Goal: Information Seeking & Learning: Understand process/instructions

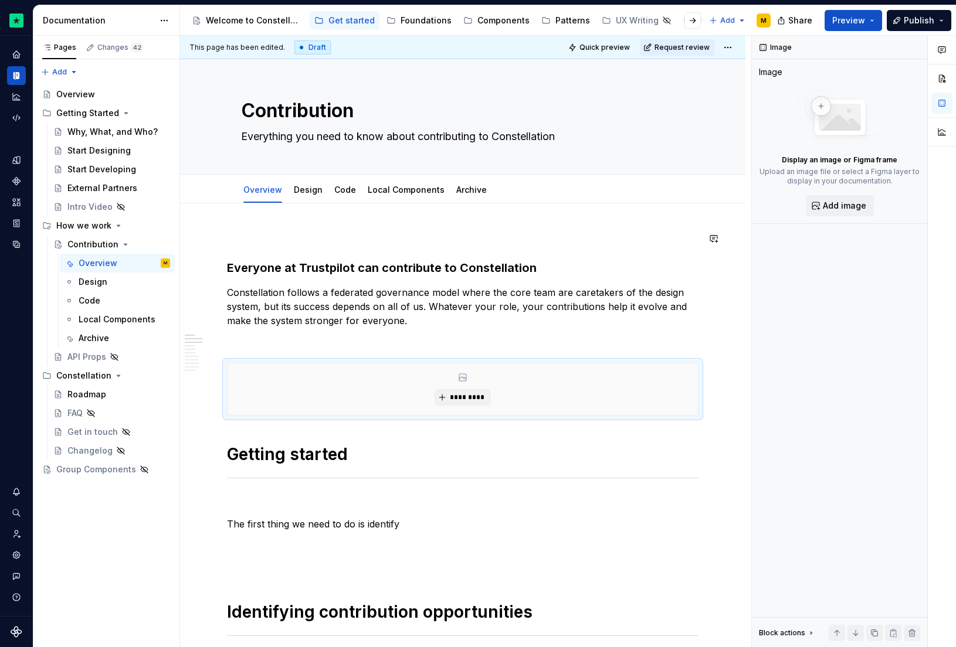
drag, startPoint x: 0, startPoint y: 0, endPoint x: 277, endPoint y: 246, distance: 370.2
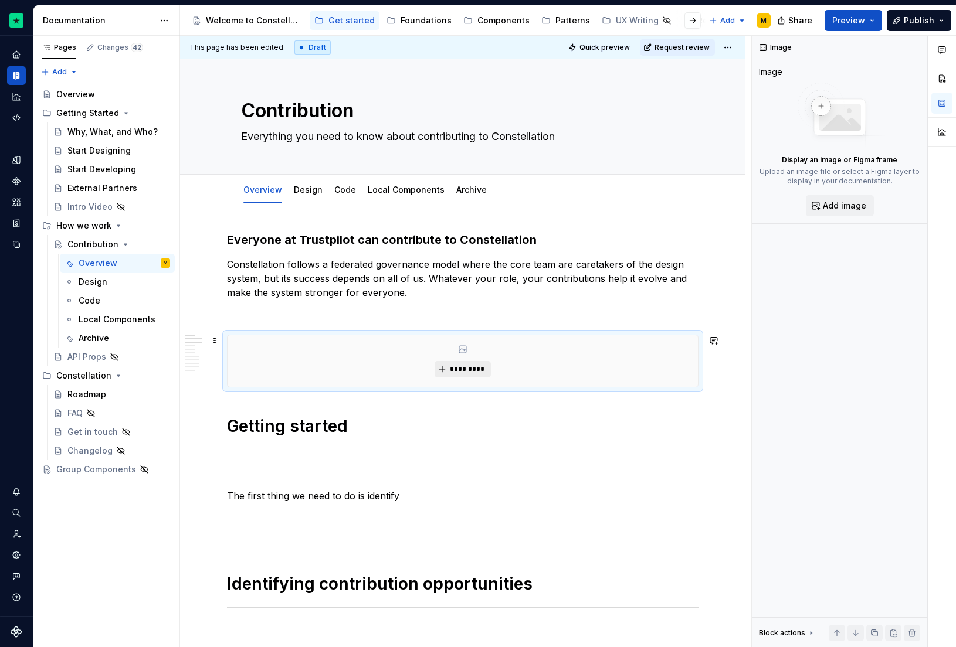
click at [473, 372] on span "*********" at bounding box center [467, 369] width 36 height 9
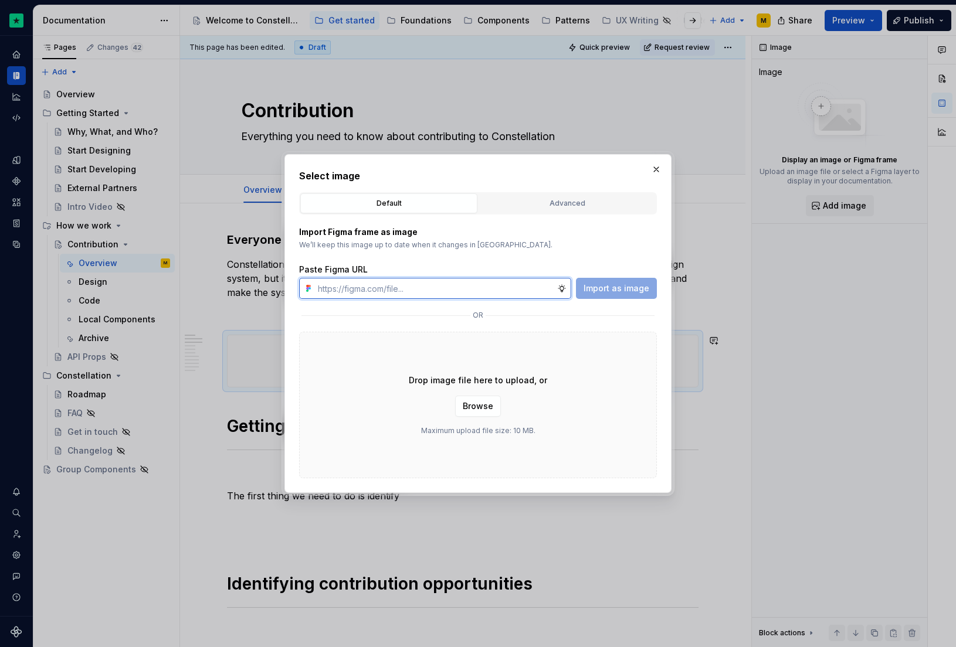
type textarea "*"
paste input "[URL][DOMAIN_NAME]"
type input "[URL][DOMAIN_NAME]"
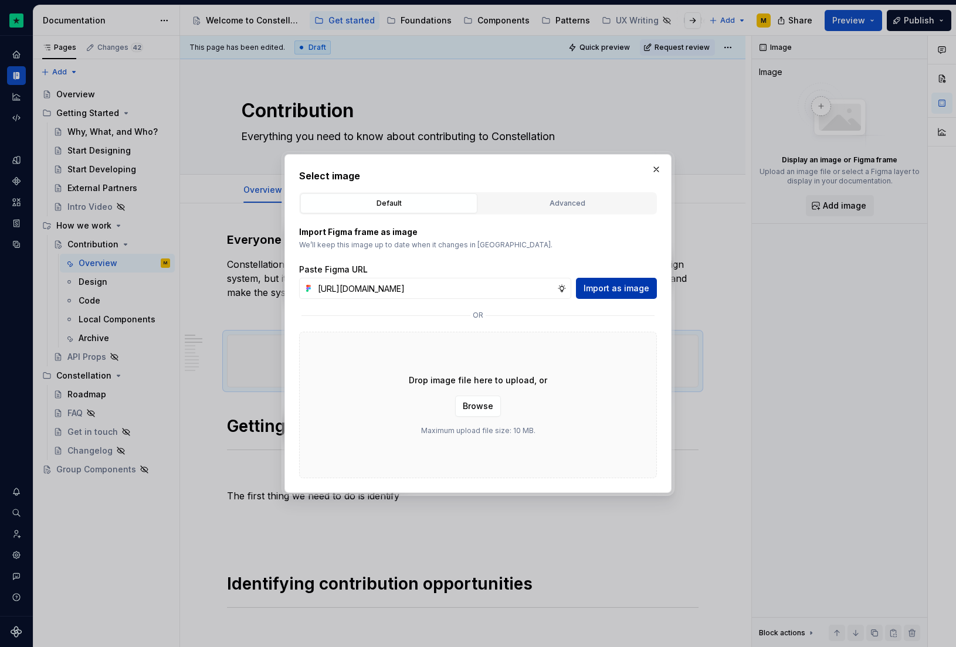
click at [614, 287] on span "Import as image" at bounding box center [617, 289] width 66 height 12
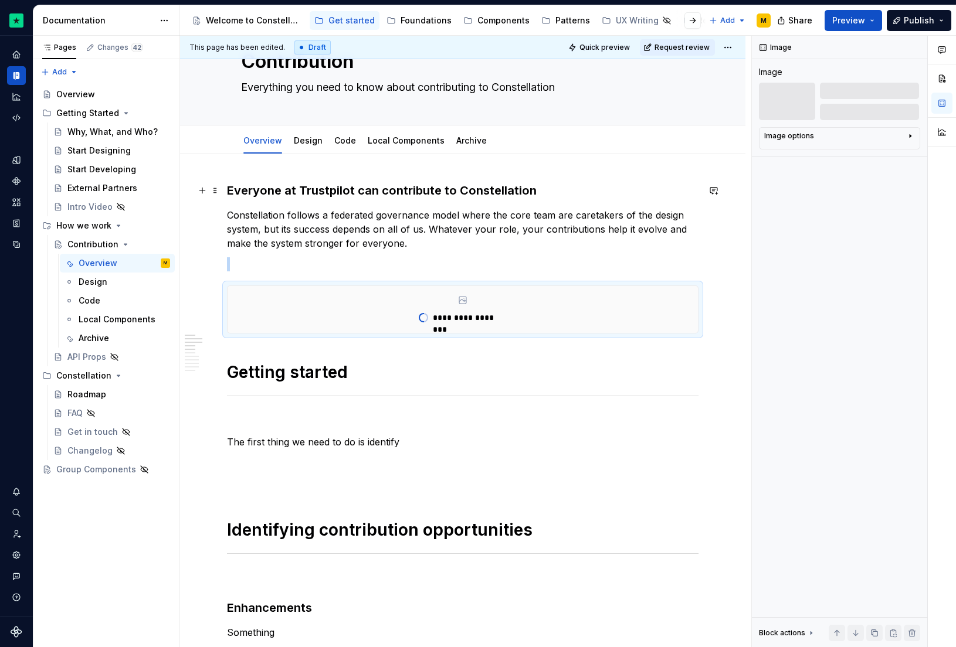
scroll to position [100, 0]
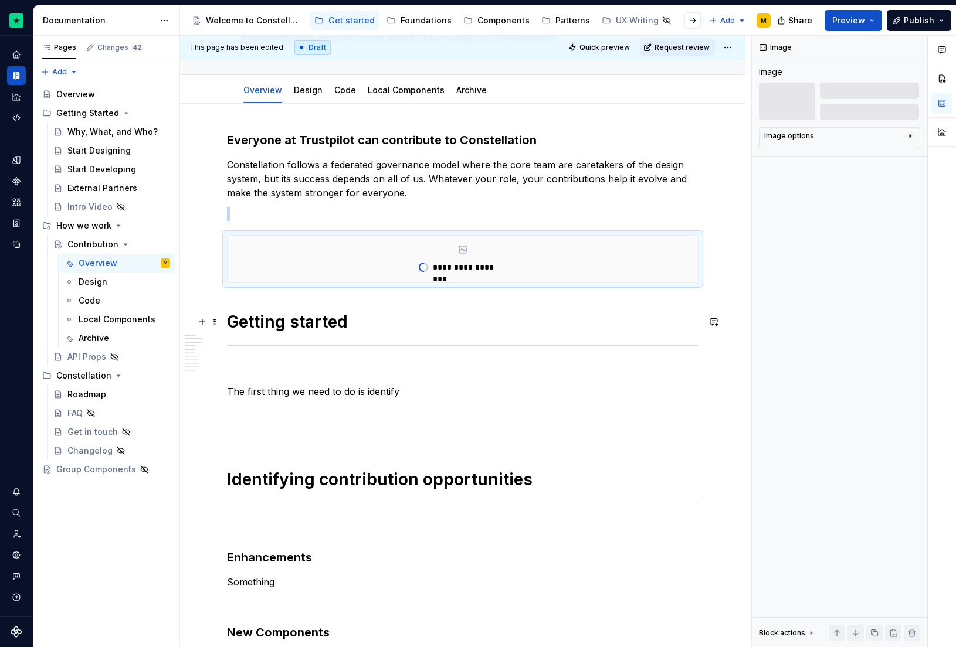
click at [230, 318] on h1 "Getting started" at bounding box center [463, 321] width 472 height 21
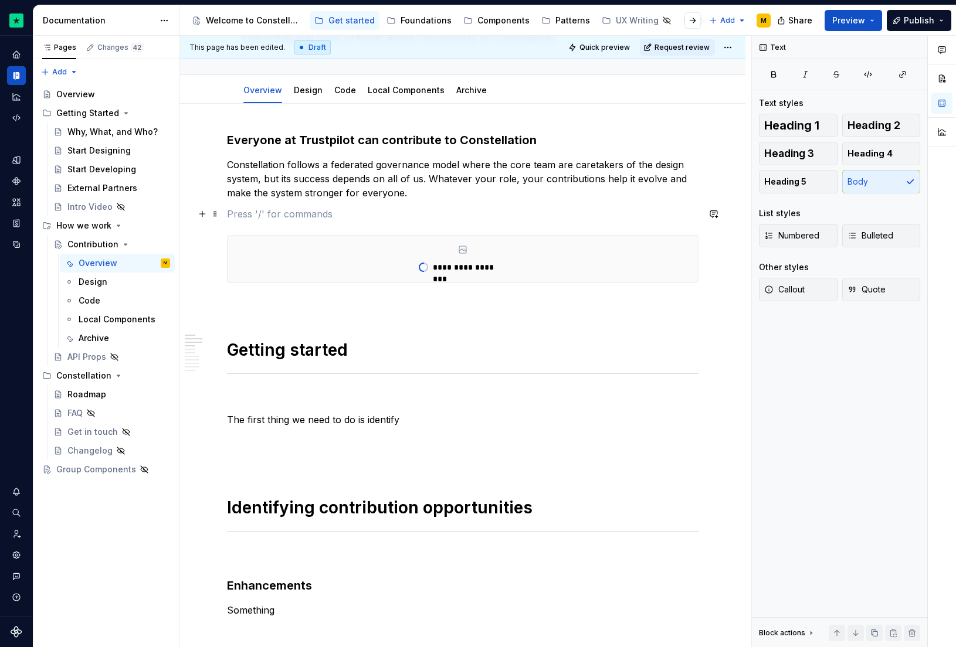
click at [263, 208] on p at bounding box center [463, 214] width 472 height 14
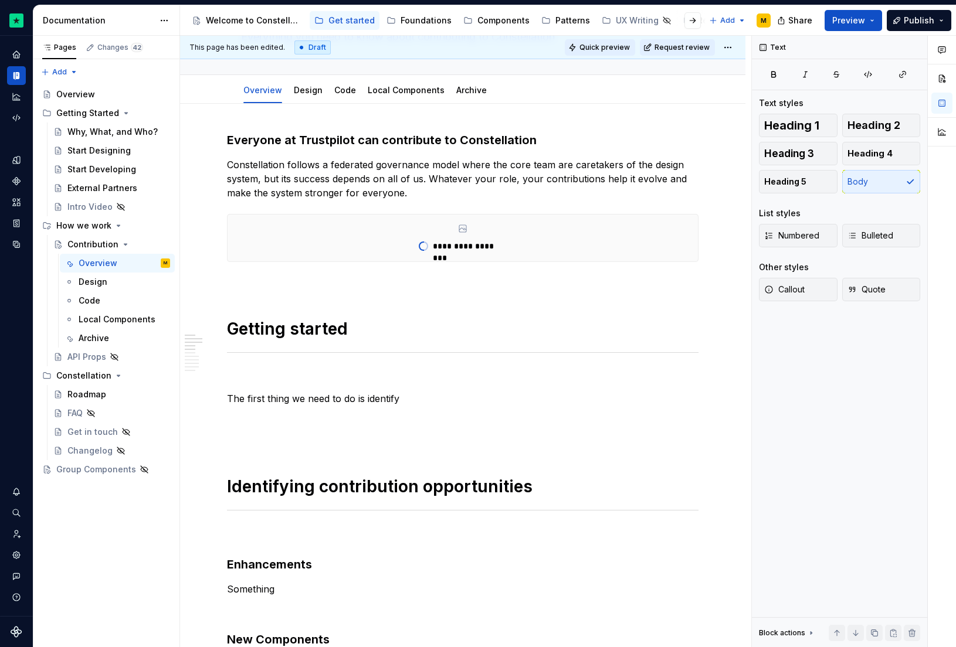
click at [595, 46] on span "Quick preview" at bounding box center [604, 47] width 50 height 9
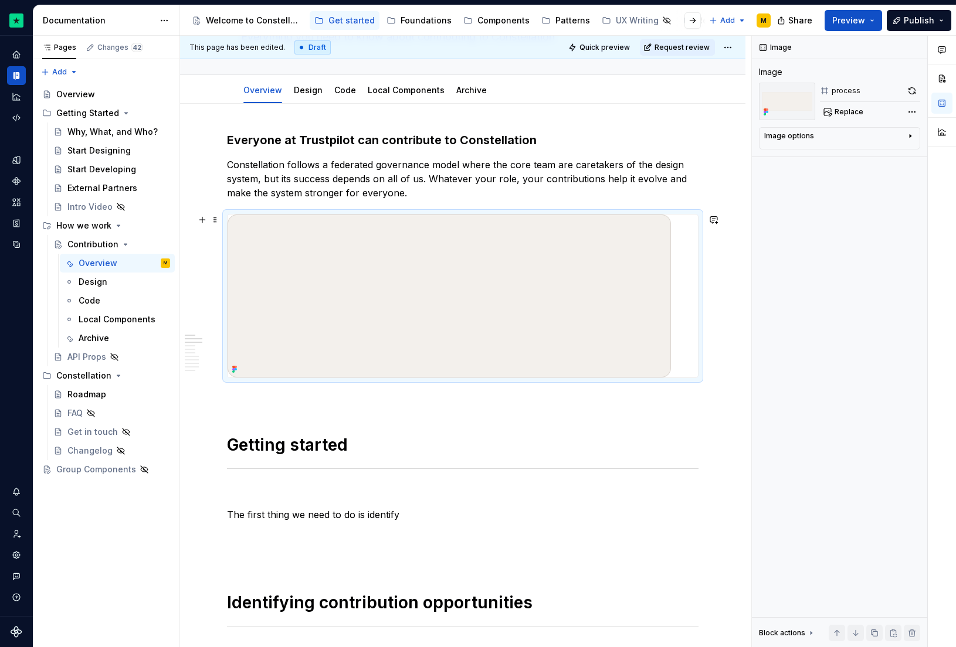
click at [602, 304] on img at bounding box center [449, 296] width 443 height 163
click at [847, 142] on div "Image options" at bounding box center [834, 138] width 141 height 14
click at [908, 154] on icon "button" at bounding box center [904, 153] width 9 height 9
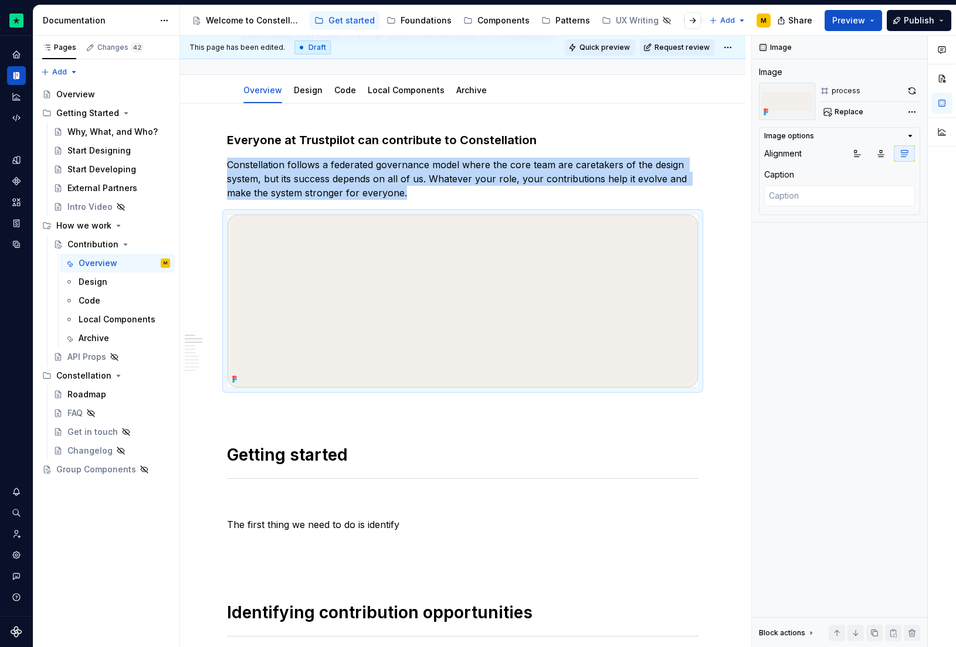
click at [604, 49] on span "Quick preview" at bounding box center [604, 47] width 50 height 9
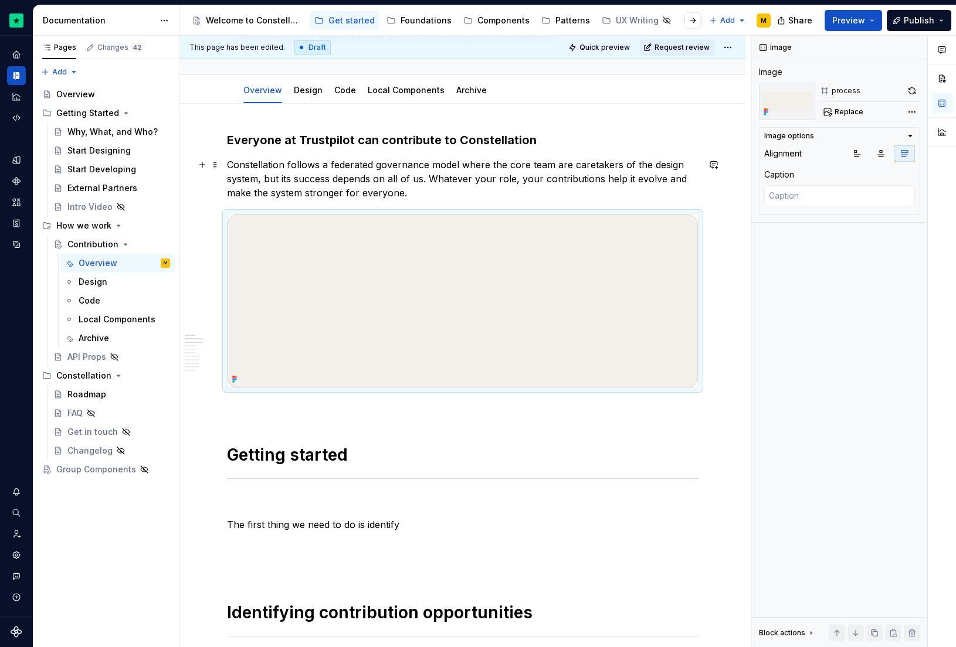
click at [418, 185] on p "Constellation follows a federated governance model where the core team are care…" at bounding box center [463, 179] width 472 height 42
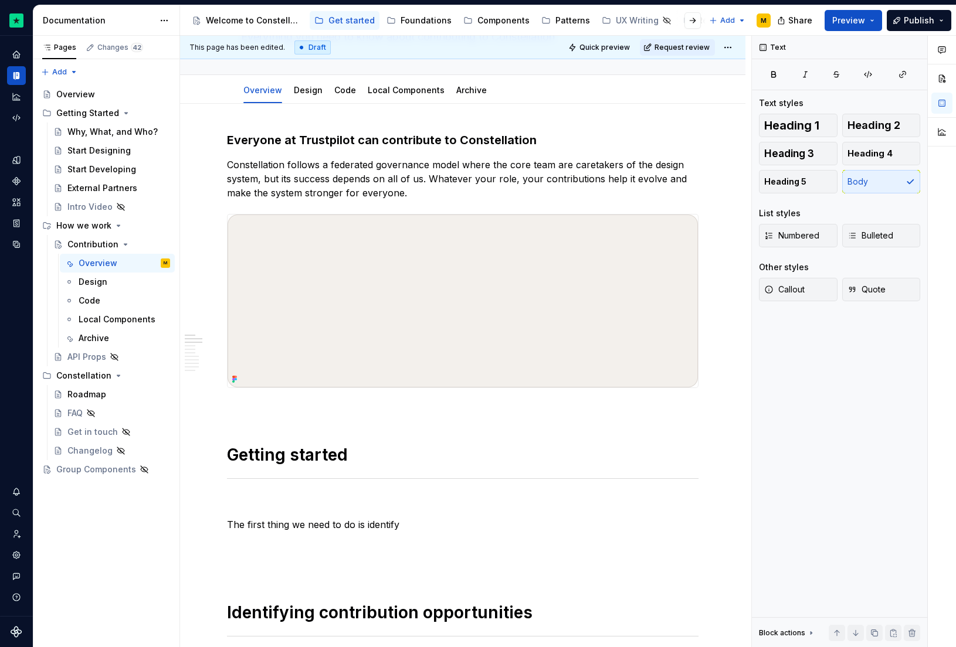
type textarea "*"
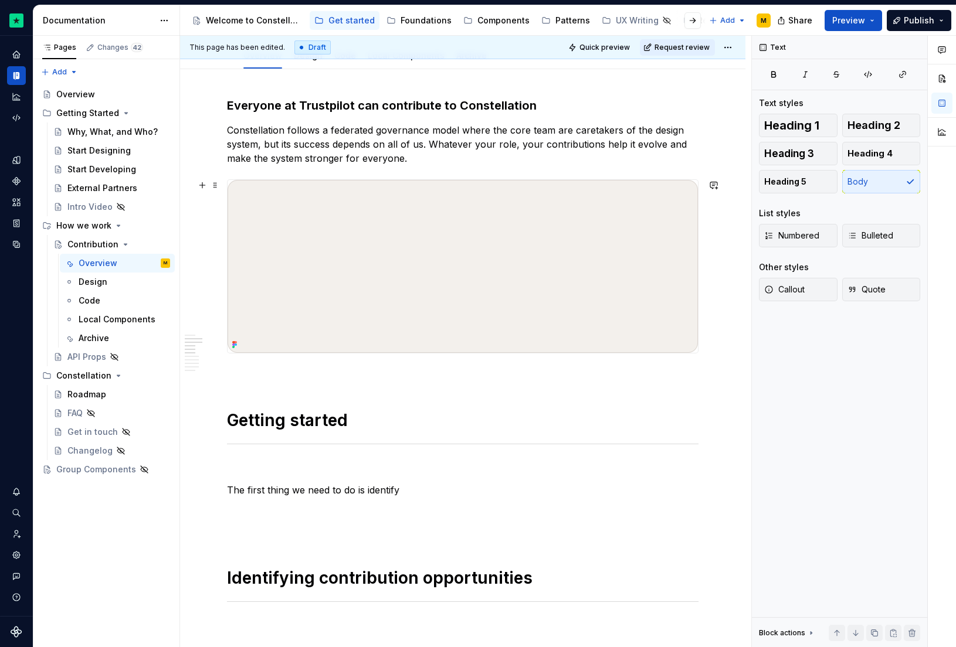
scroll to position [362, 0]
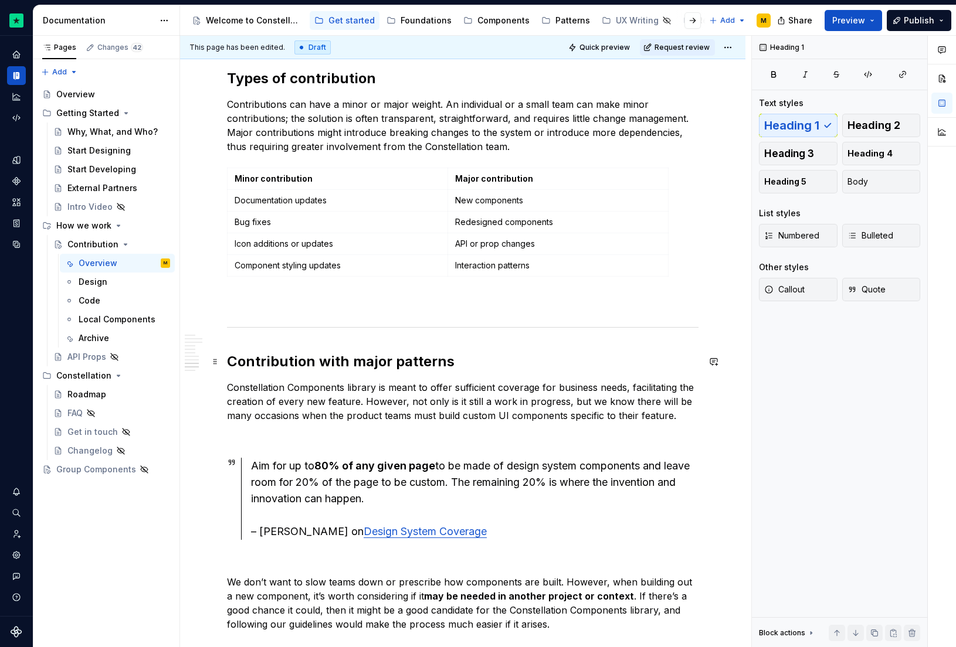
scroll to position [1640, 0]
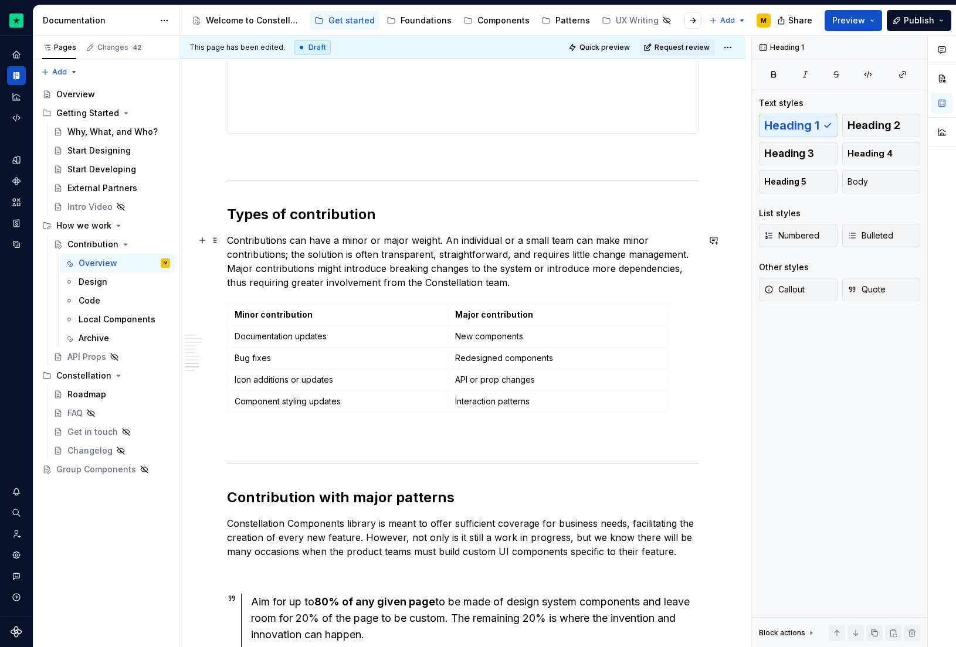
click at [368, 249] on p "Contributions can have a minor or major weight. An individual or a small team c…" at bounding box center [463, 261] width 472 height 56
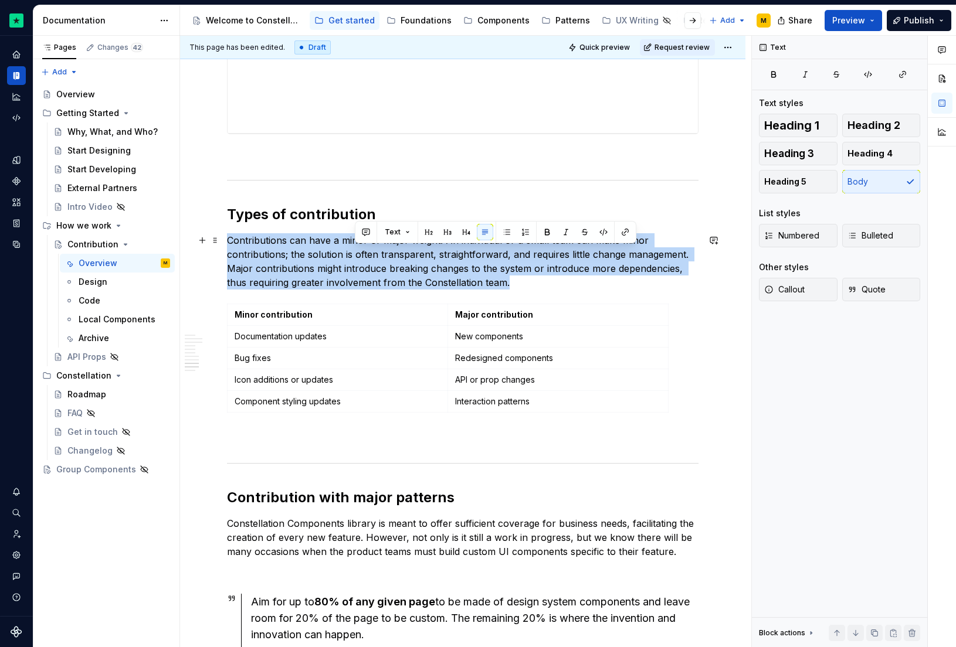
click at [368, 249] on p "Contributions can have a minor or major weight. An individual or a small team c…" at bounding box center [463, 261] width 472 height 56
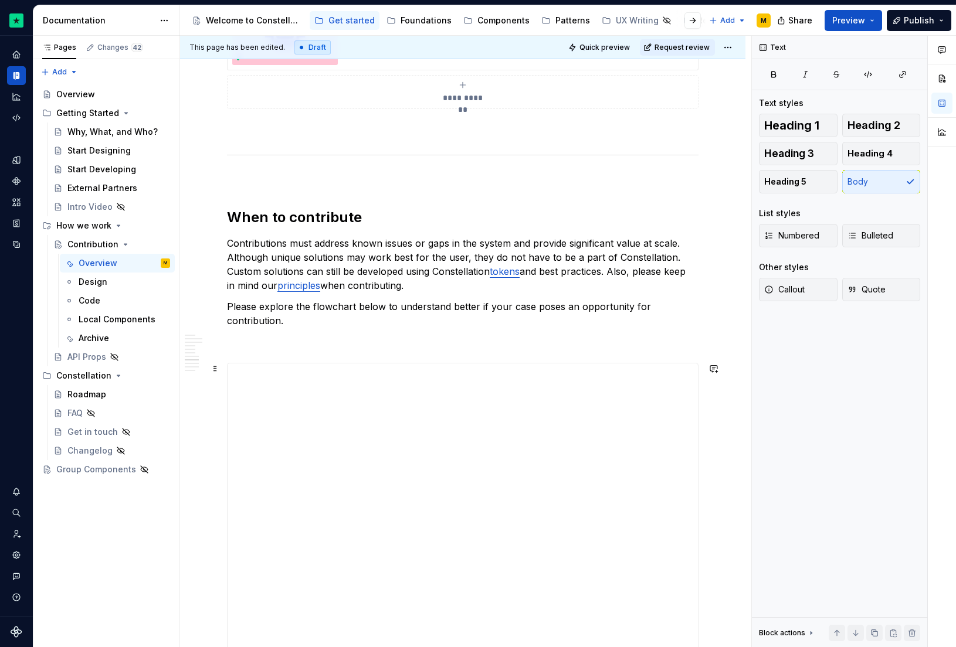
scroll to position [1019, 0]
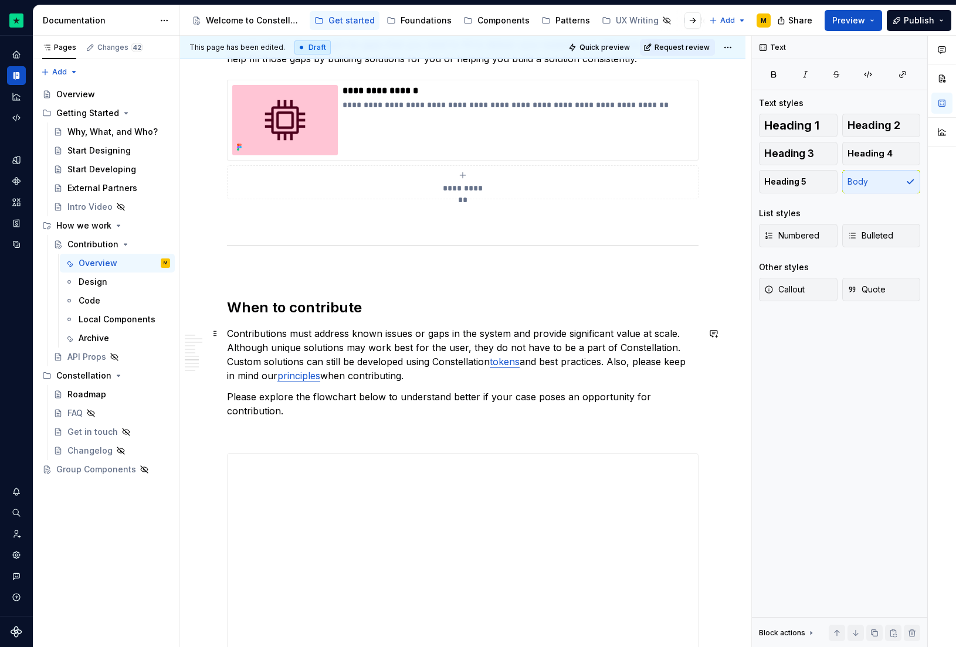
click at [335, 338] on p "Contributions must address known issues or gaps in the system and provide signi…" at bounding box center [463, 355] width 472 height 56
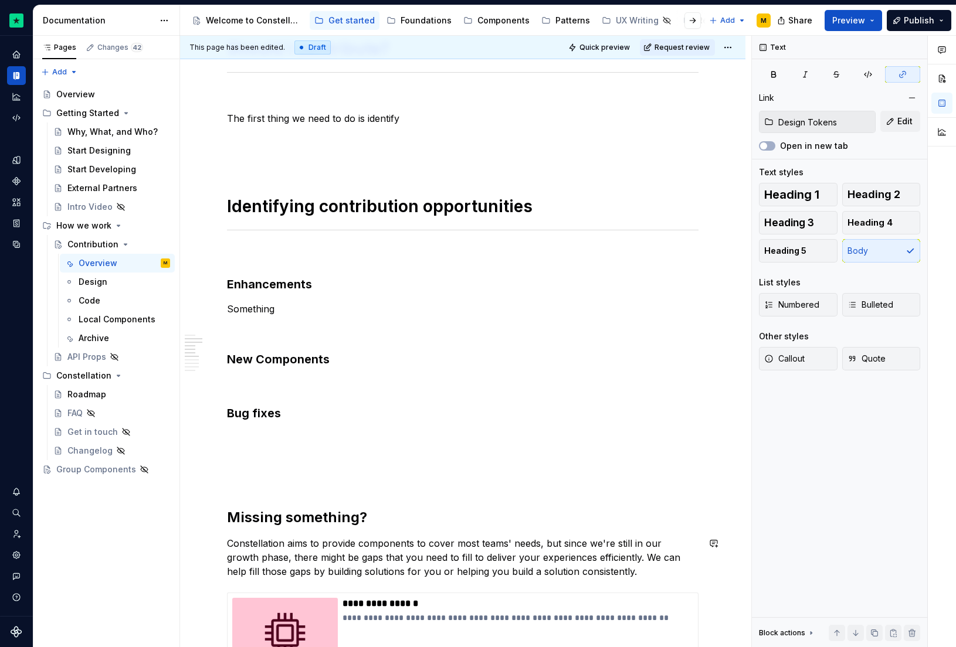
copy p "Contributions must address known issues or gaps in the system and provide signi…"
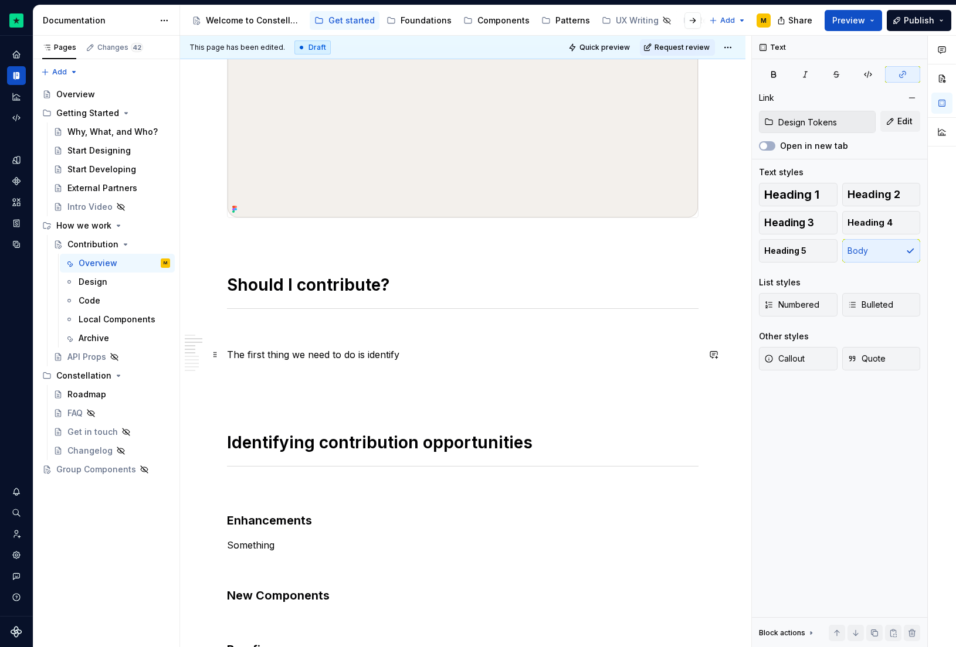
click at [303, 354] on p "The first thing we need to do is identify" at bounding box center [463, 355] width 472 height 14
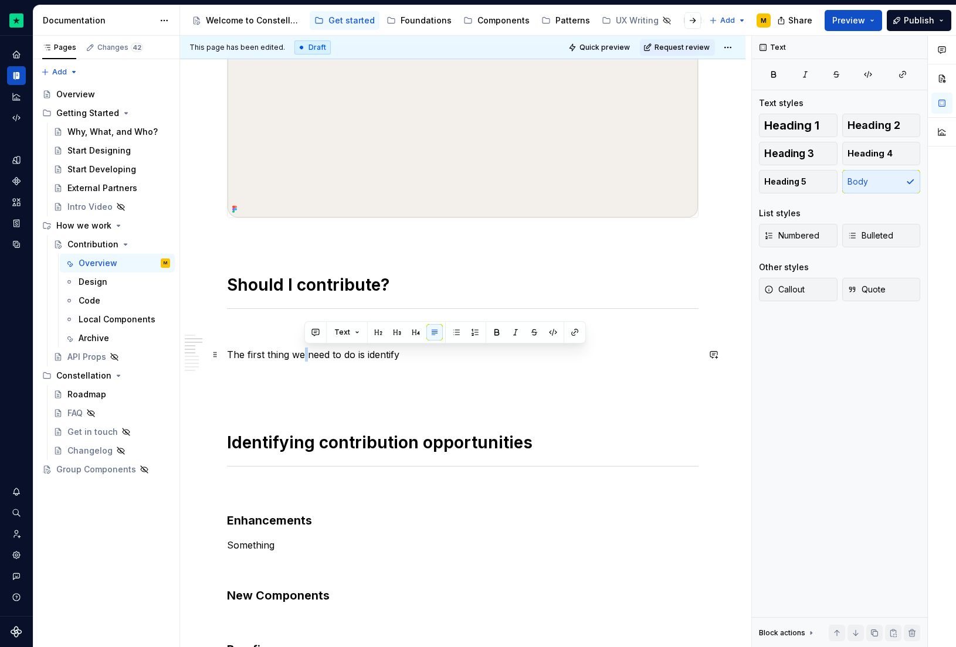
click at [303, 354] on p "The first thing we need to do is identify" at bounding box center [463, 355] width 472 height 14
click at [317, 283] on h1 "Should I contribute?" at bounding box center [463, 284] width 472 height 21
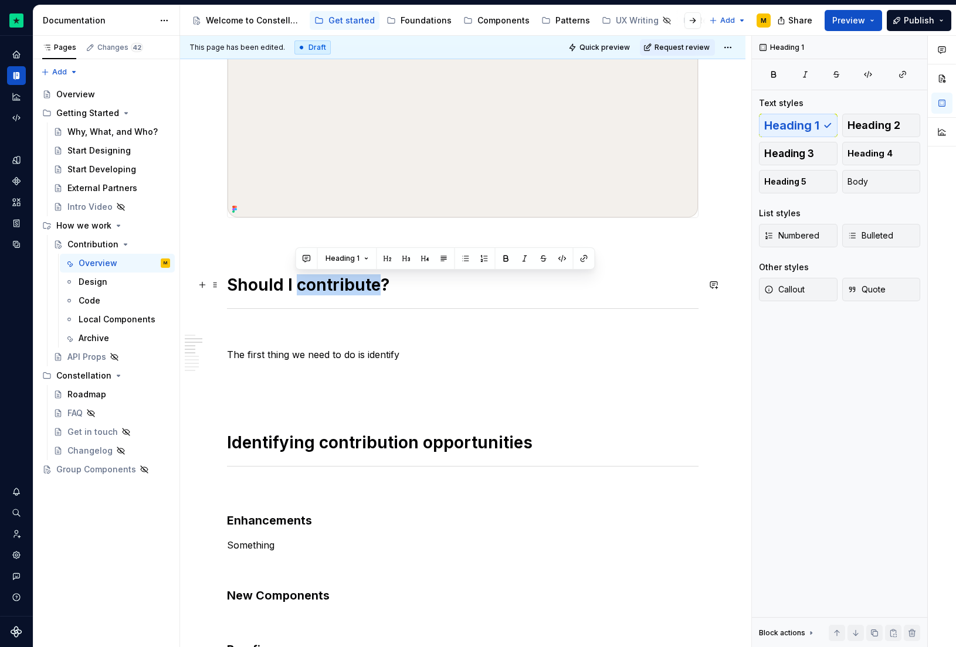
click at [317, 283] on h1 "Should I contribute?" at bounding box center [463, 284] width 472 height 21
click at [357, 443] on h1 "Identifying contribution opportunities" at bounding box center [463, 442] width 472 height 21
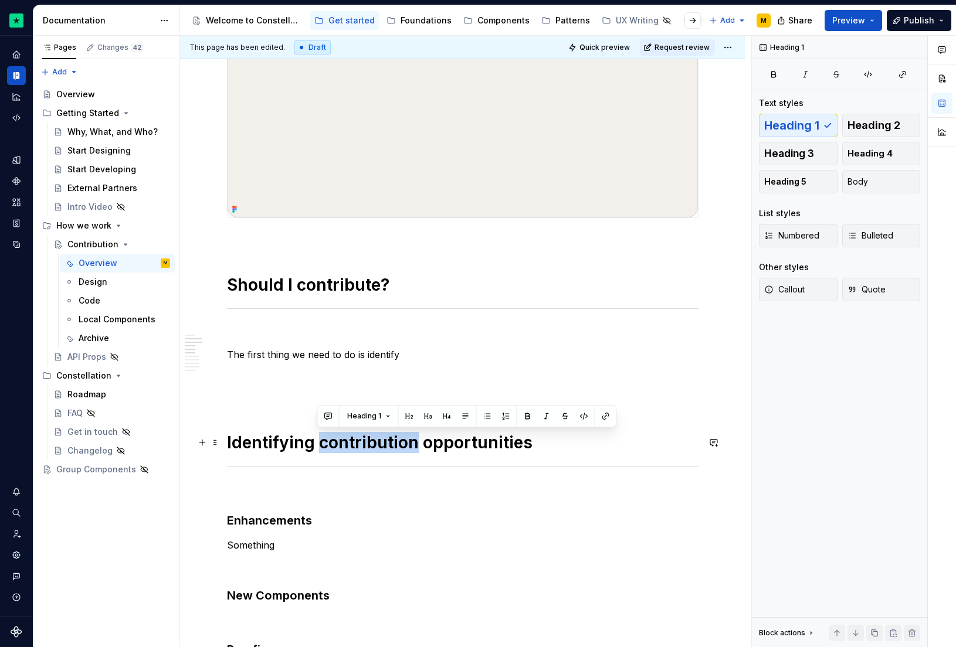
click at [357, 443] on h1 "Identifying contribution opportunities" at bounding box center [463, 442] width 472 height 21
copy h1 "Identifying contribution opportunities"
click at [301, 284] on h1 "Should I contribute?" at bounding box center [463, 284] width 472 height 21
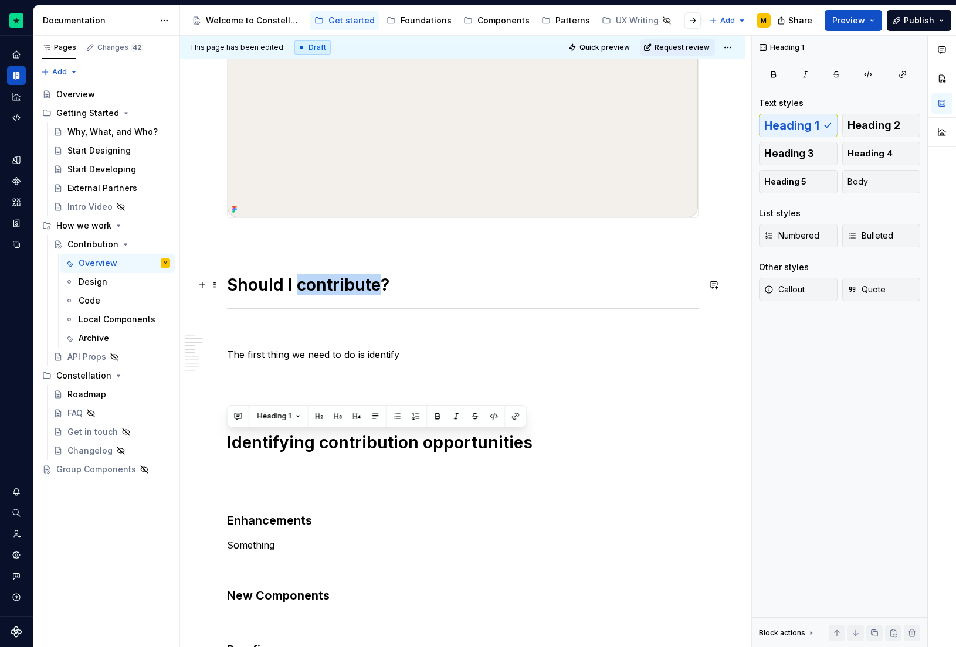
click at [301, 284] on h1 "Should I contribute?" at bounding box center [463, 284] width 472 height 21
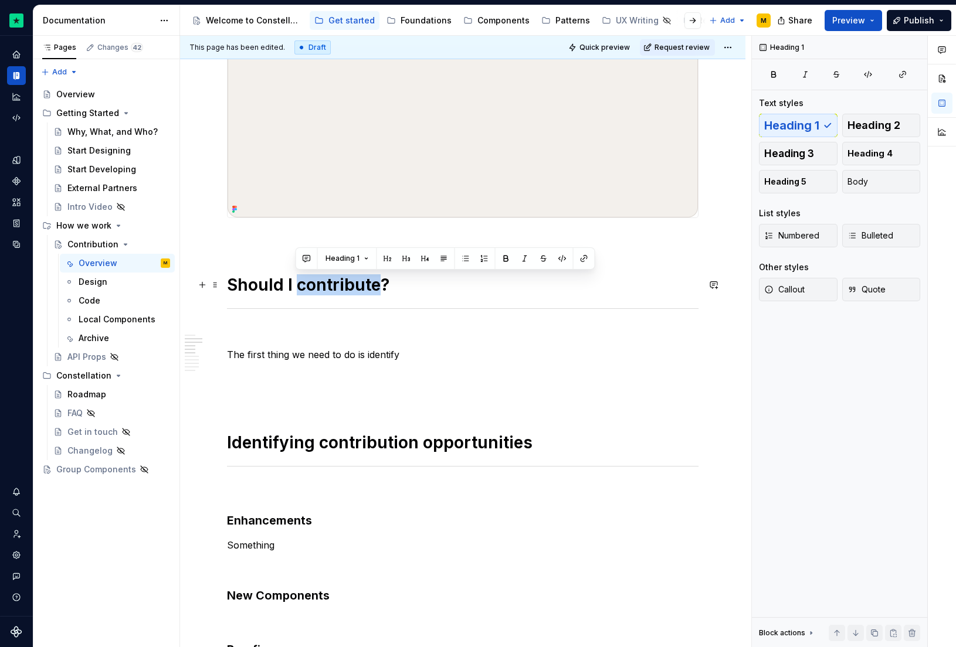
click at [301, 284] on h1 "Should I contribute?" at bounding box center [463, 284] width 472 height 21
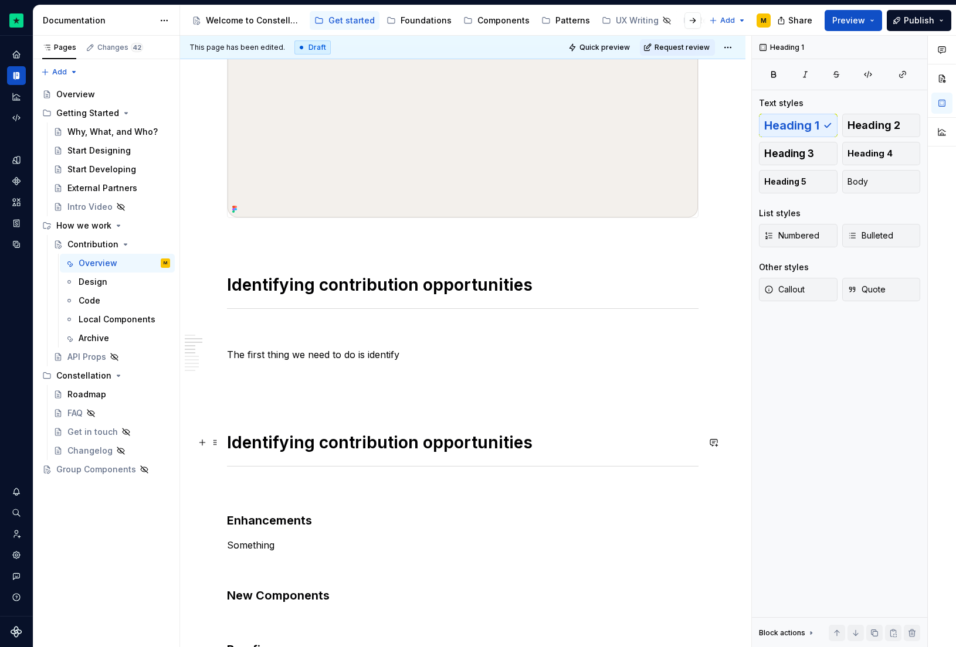
click at [331, 445] on h1 "Identifying contribution opportunities" at bounding box center [463, 442] width 472 height 21
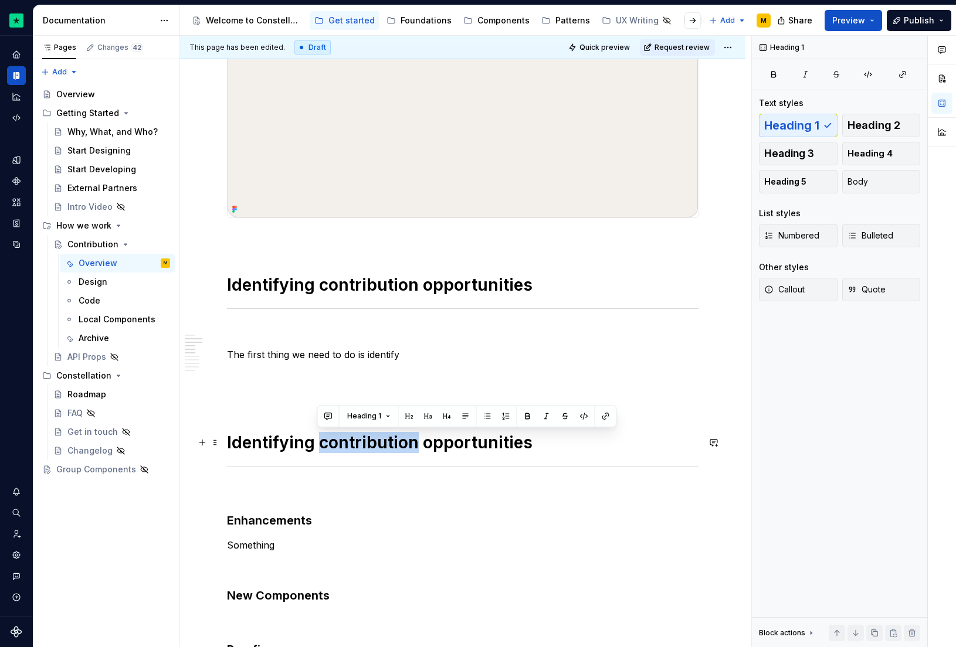
click at [331, 445] on h1 "Identifying contribution opportunities" at bounding box center [463, 442] width 472 height 21
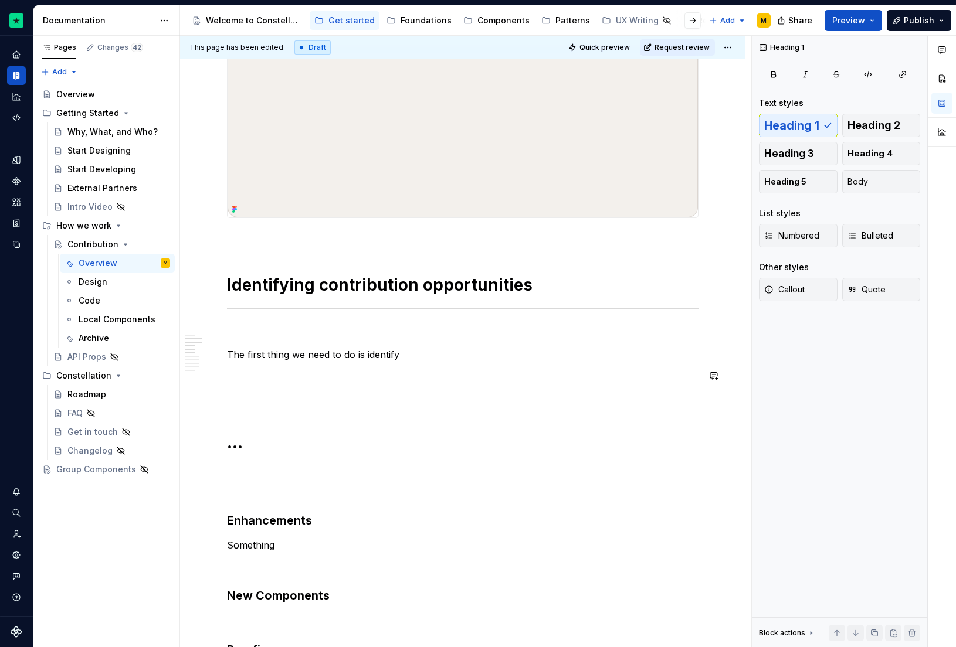
click at [305, 360] on p "The first thing we need to do is identify" at bounding box center [463, 355] width 472 height 14
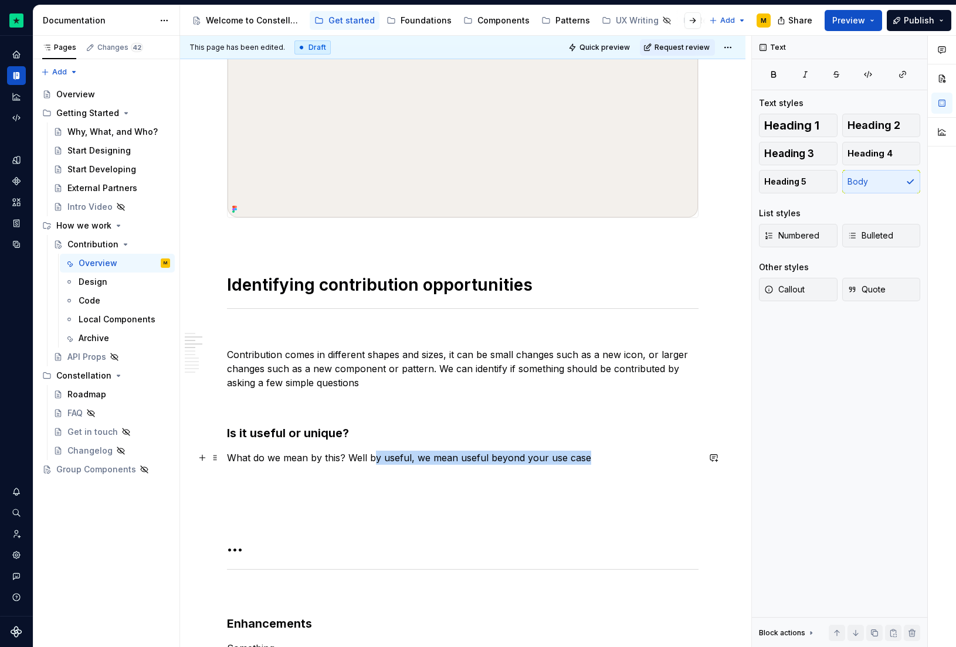
click at [371, 455] on p "What do we mean by this? Well by useful, we mean useful beyond your use case" at bounding box center [463, 458] width 472 height 14
click at [611, 460] on p "What do we mean by this? Well, we look for elements that are useful beyond your…" at bounding box center [463, 458] width 472 height 14
click at [677, 457] on p "What do we mean by this? Well, we look for elements that are useful beyond your…" at bounding box center [463, 458] width 472 height 14
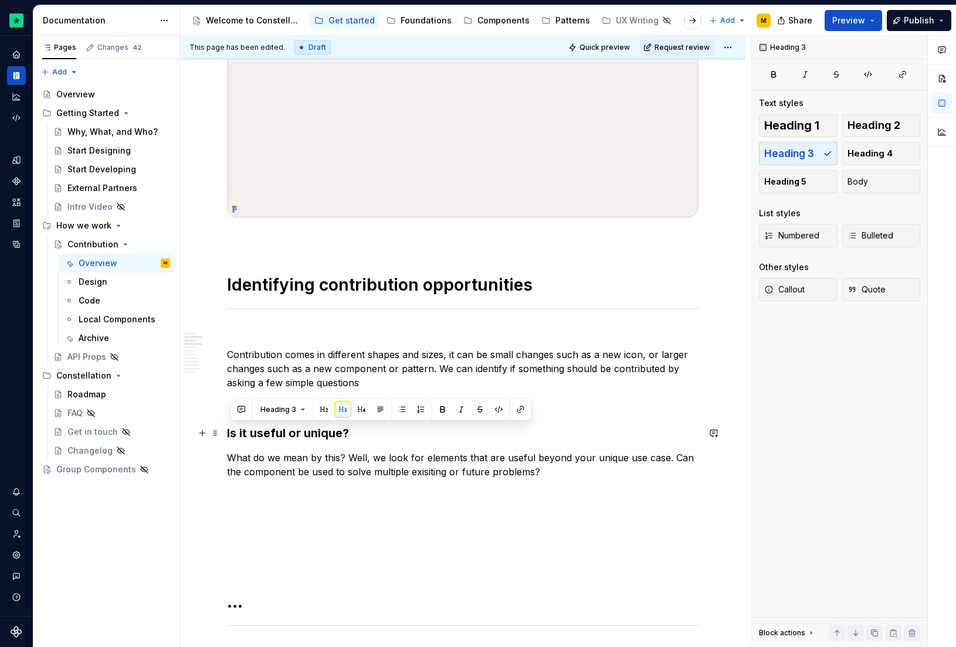
drag, startPoint x: 361, startPoint y: 425, endPoint x: 229, endPoint y: 428, distance: 132.0
click at [229, 428] on h3 "Is it useful or unique?" at bounding box center [463, 433] width 472 height 16
drag, startPoint x: 545, startPoint y: 474, endPoint x: 202, endPoint y: 430, distance: 346.5
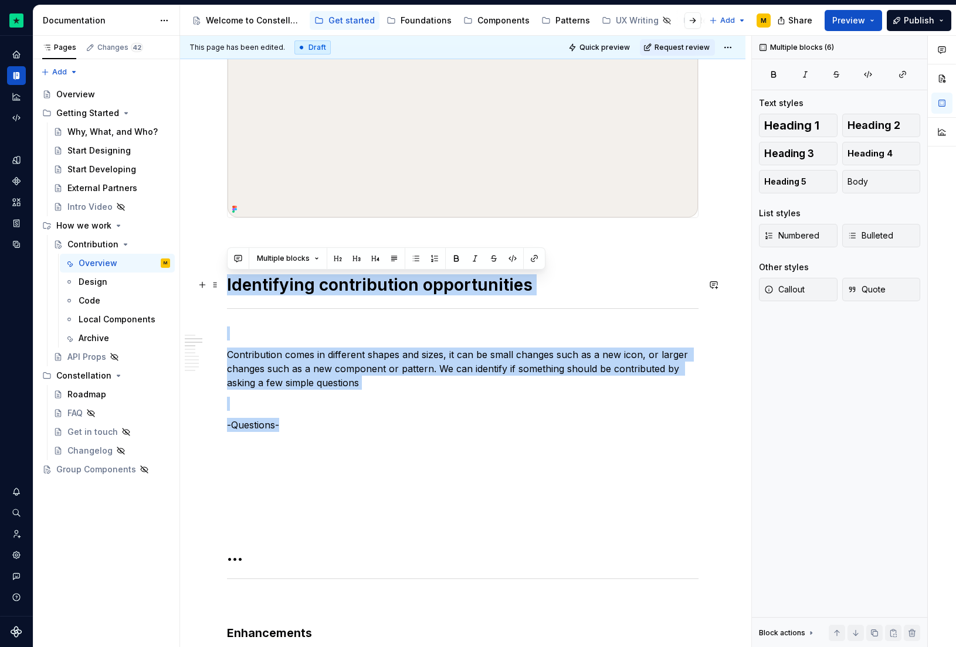
drag, startPoint x: 323, startPoint y: 430, endPoint x: 228, endPoint y: 289, distance: 169.8
copy div "Identifying contribution opportunities Contribution comes in different shapes a…"
click at [303, 362] on p "Contribution comes in different shapes and sizes, it can be small changes such …" at bounding box center [463, 369] width 472 height 42
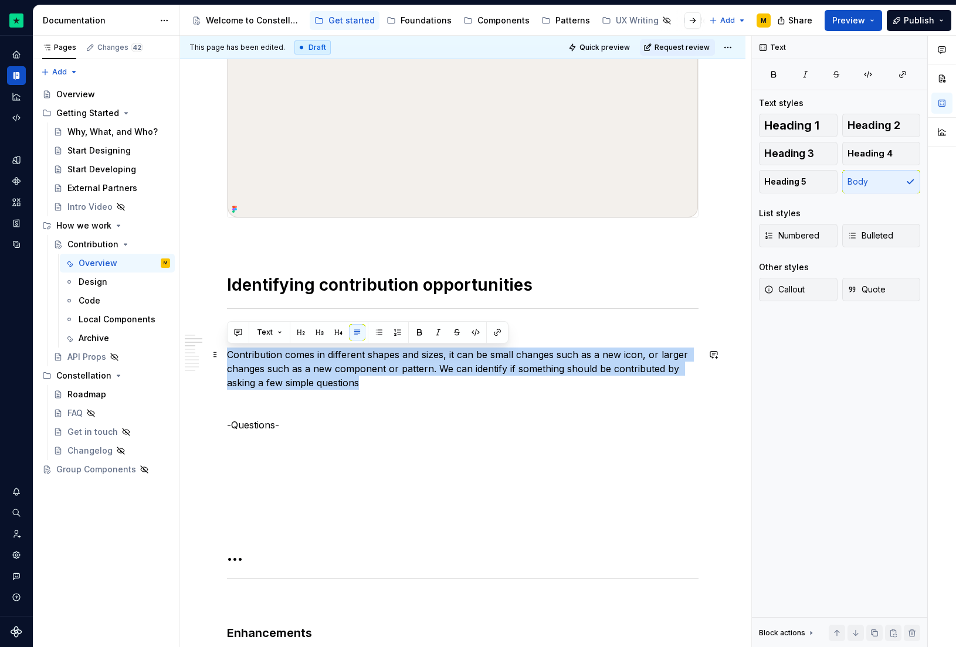
drag, startPoint x: 371, startPoint y: 379, endPoint x: 228, endPoint y: 354, distance: 144.6
click at [228, 354] on p "Contribution comes in different shapes and sizes, it can be small changes such …" at bounding box center [463, 369] width 472 height 42
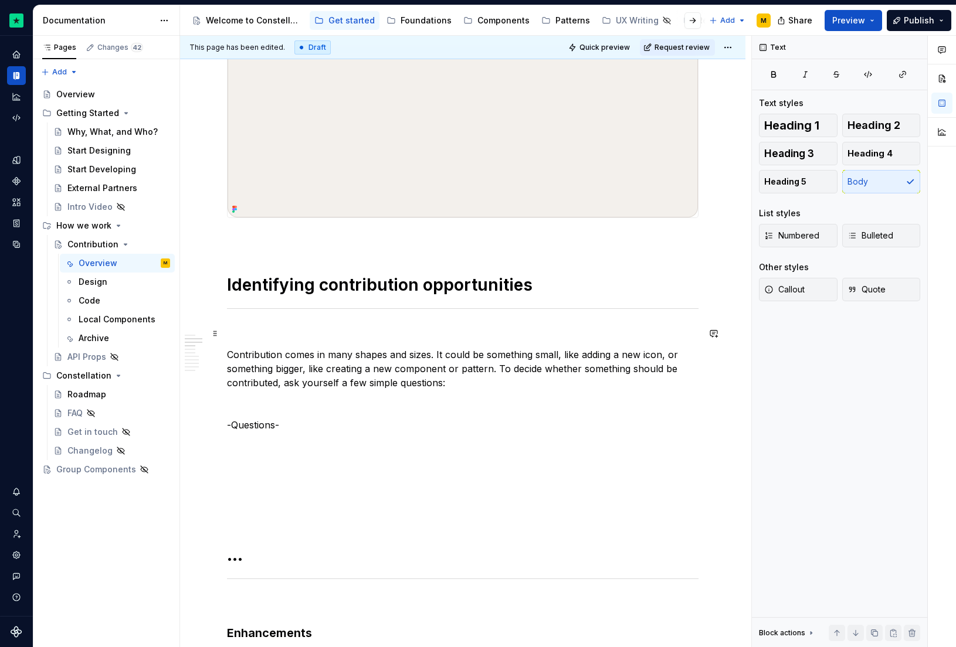
click at [236, 335] on p at bounding box center [463, 334] width 472 height 14
click at [295, 408] on p at bounding box center [463, 404] width 472 height 14
click at [301, 422] on p "-Questions-" at bounding box center [463, 425] width 472 height 14
click at [280, 420] on p "-Questions-" at bounding box center [463, 425] width 472 height 14
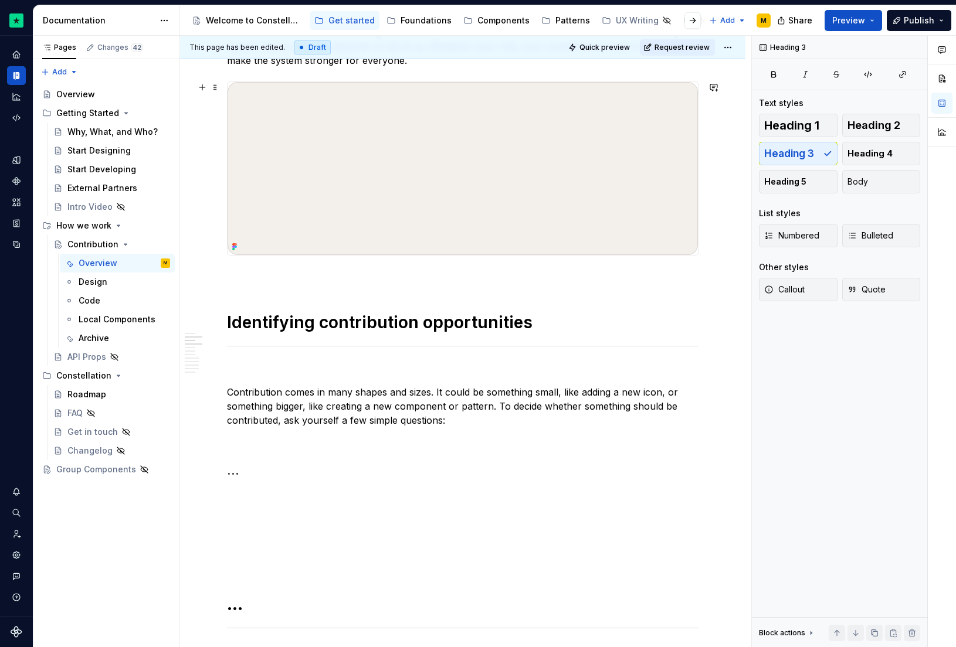
scroll to position [451, 0]
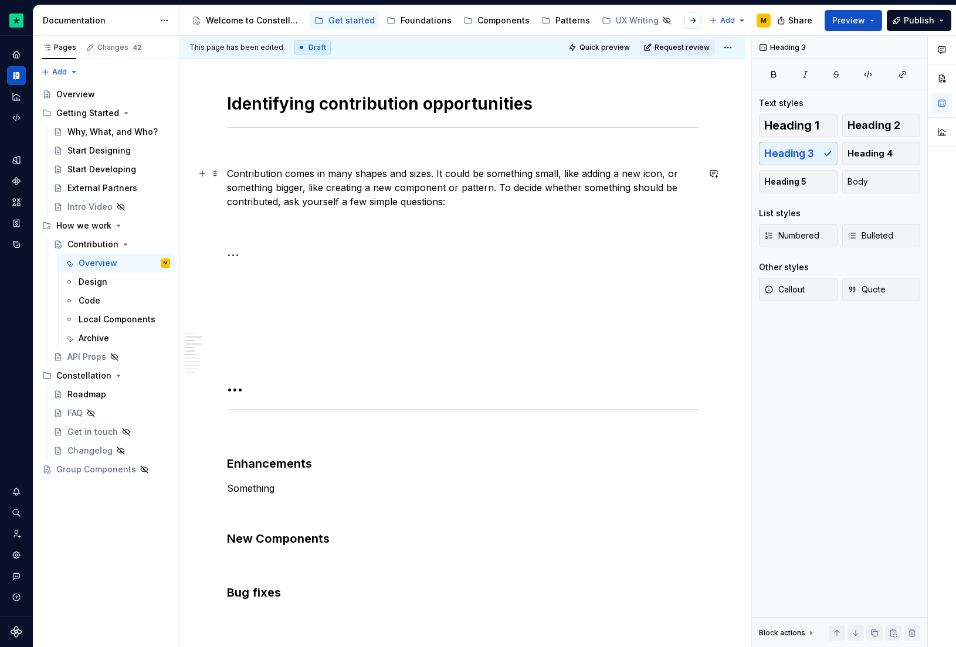
click at [510, 201] on p "Contribution comes in many shapes and sizes. It could be something small, like …" at bounding box center [463, 188] width 472 height 42
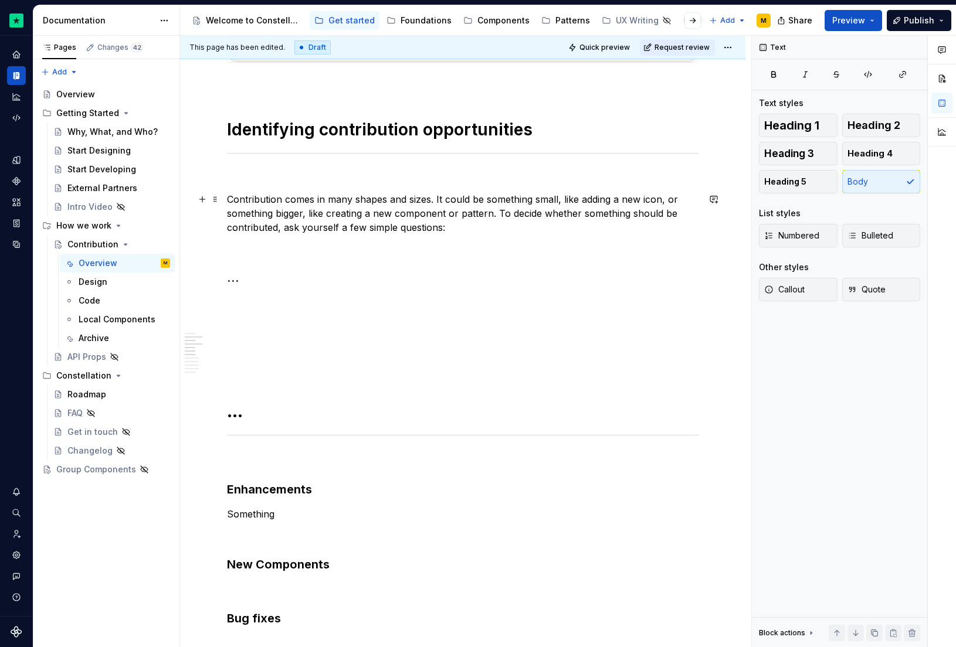
scroll to position [402, 0]
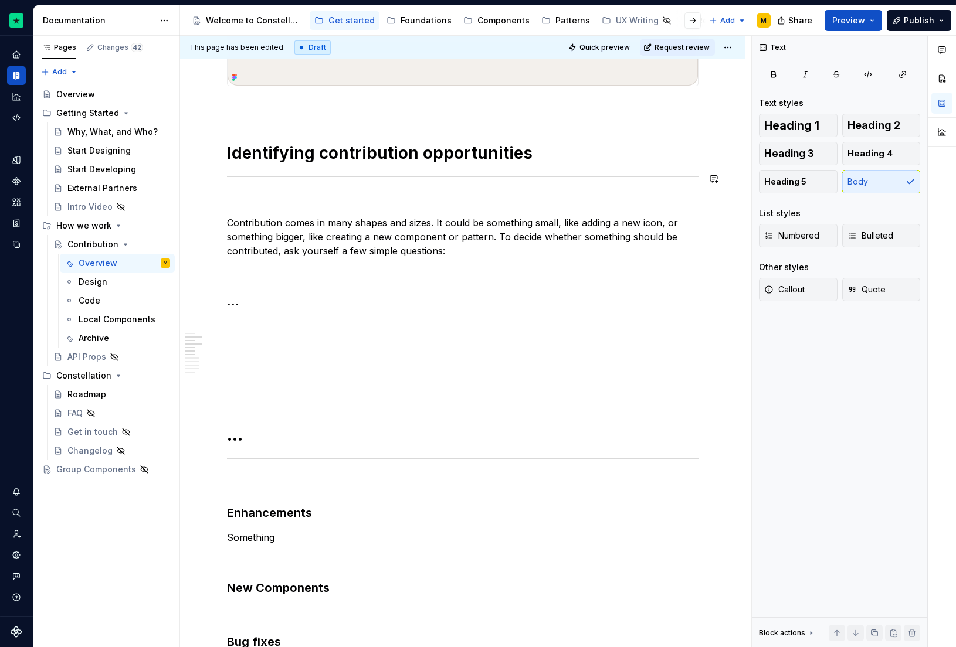
click at [362, 156] on h1 "Identifying contribution opportunities" at bounding box center [463, 153] width 472 height 21
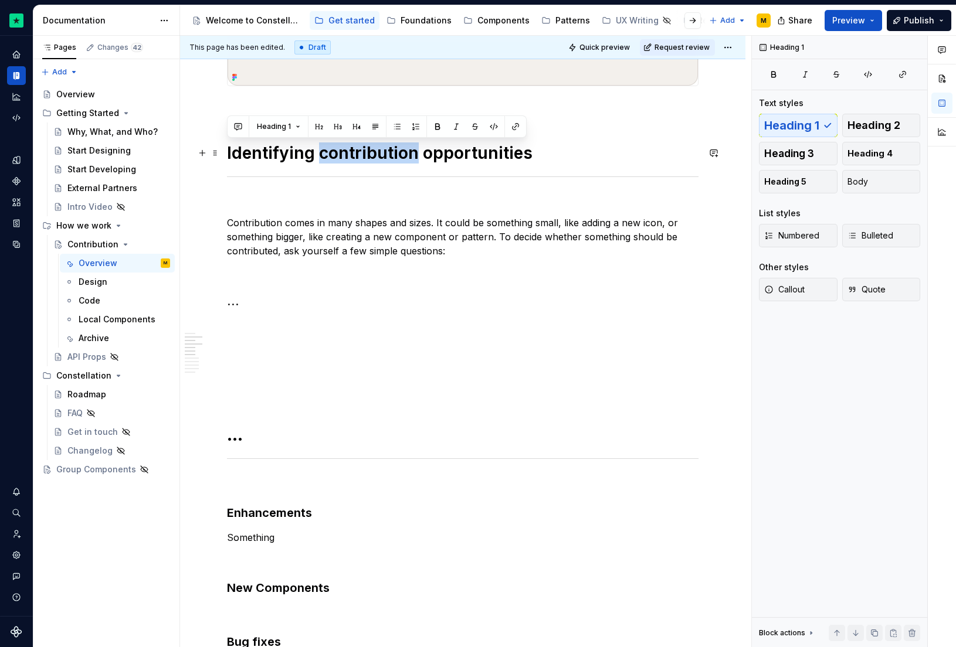
click at [362, 156] on h1 "Identifying contribution opportunities" at bounding box center [463, 153] width 472 height 21
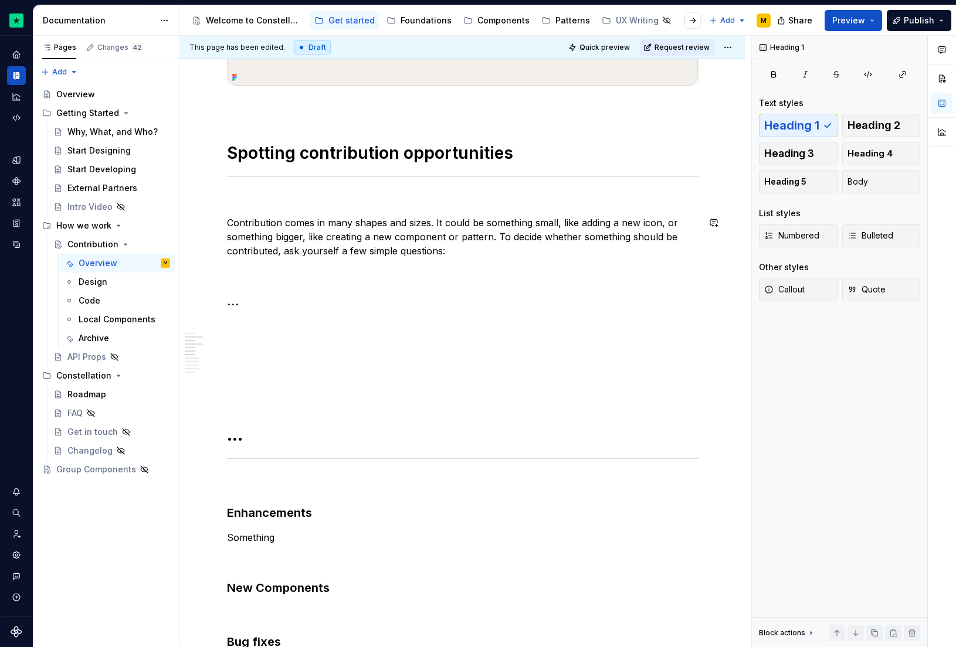
click at [350, 231] on p "Contribution comes in many shapes and sizes. It could be something small, like …" at bounding box center [463, 237] width 472 height 42
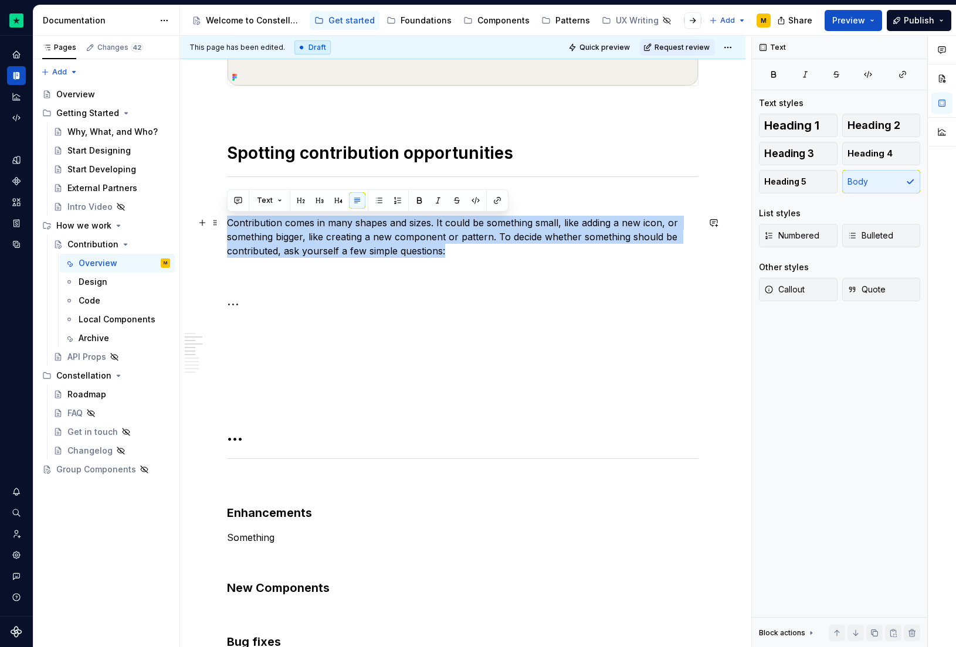
click at [350, 231] on p "Contribution comes in many shapes and sizes. It could be something small, like …" at bounding box center [463, 237] width 472 height 42
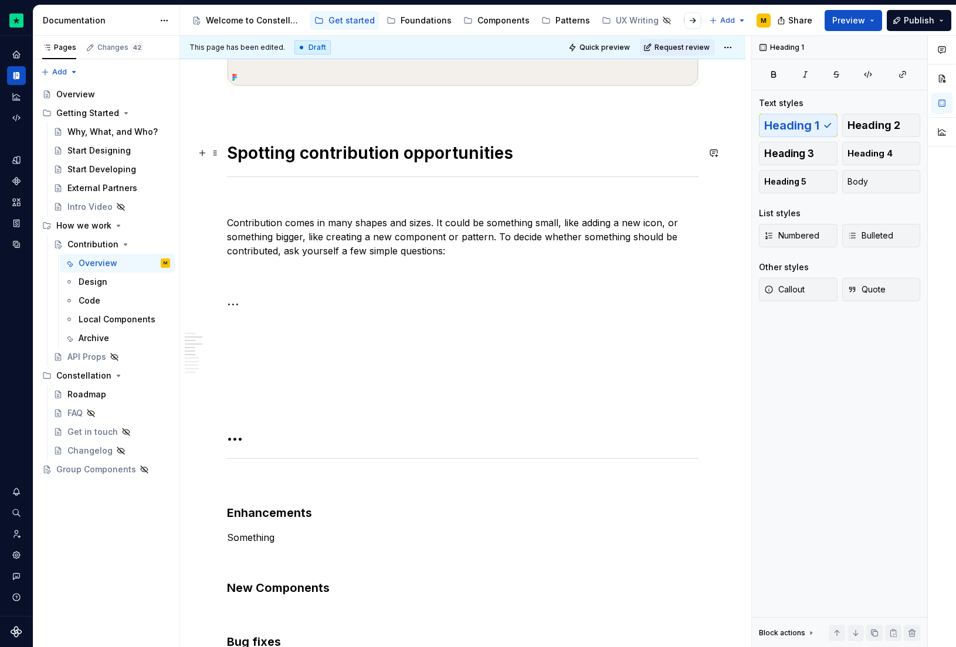
click at [323, 147] on h1 "Spotting contribution opportunities" at bounding box center [463, 153] width 472 height 21
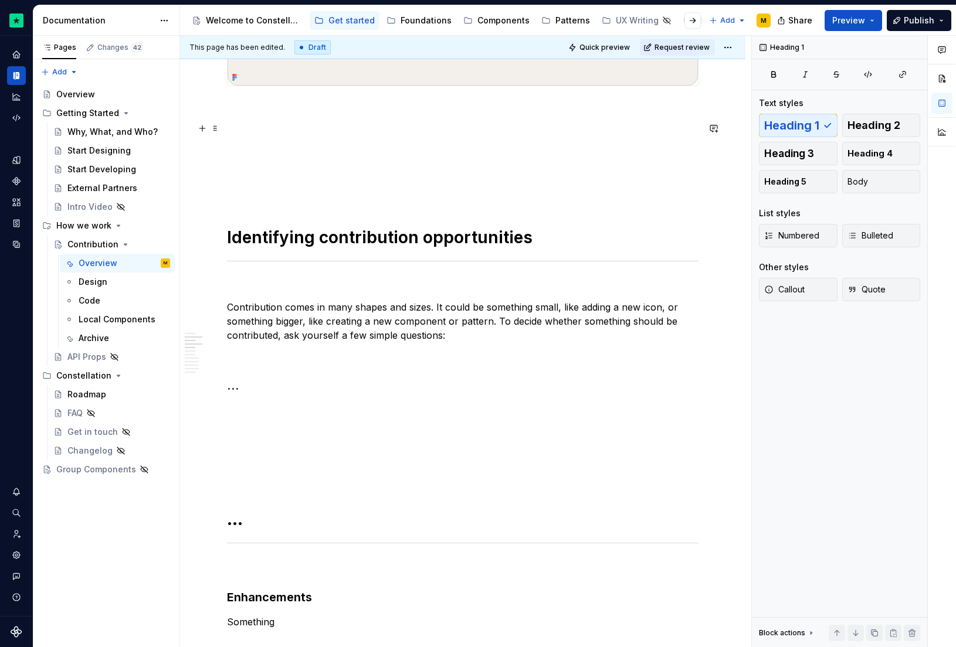
click at [271, 126] on p at bounding box center [463, 128] width 472 height 14
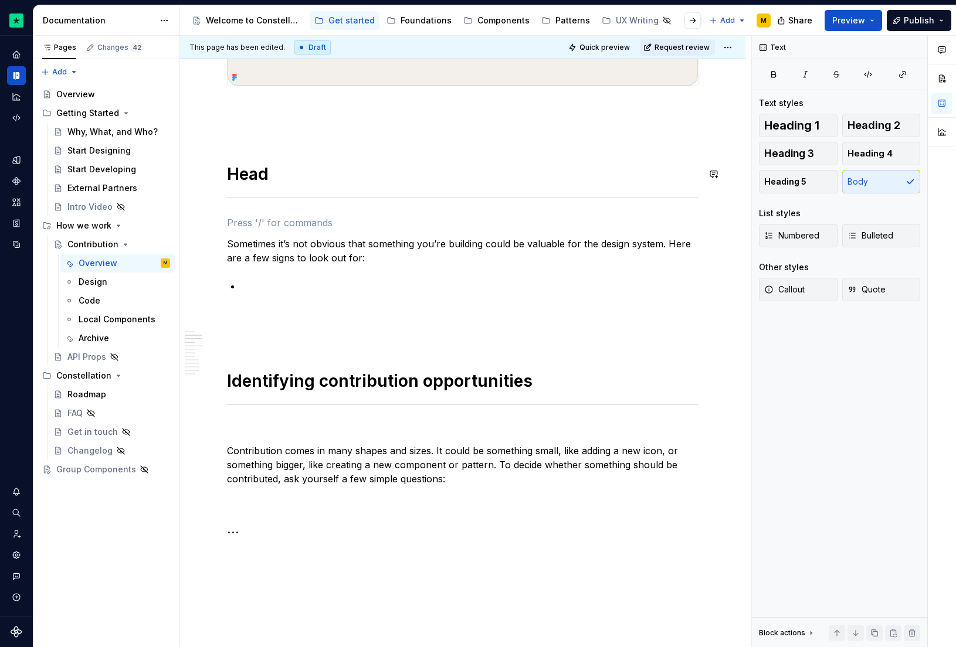
click at [249, 177] on h1 "Head" at bounding box center [463, 174] width 472 height 21
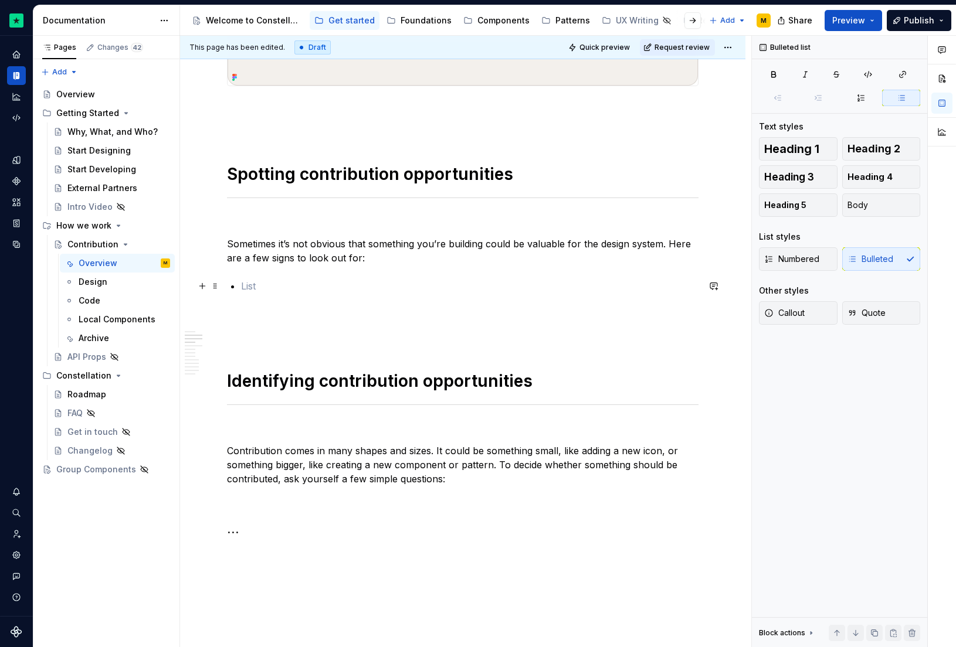
click at [394, 280] on p at bounding box center [469, 286] width 457 height 14
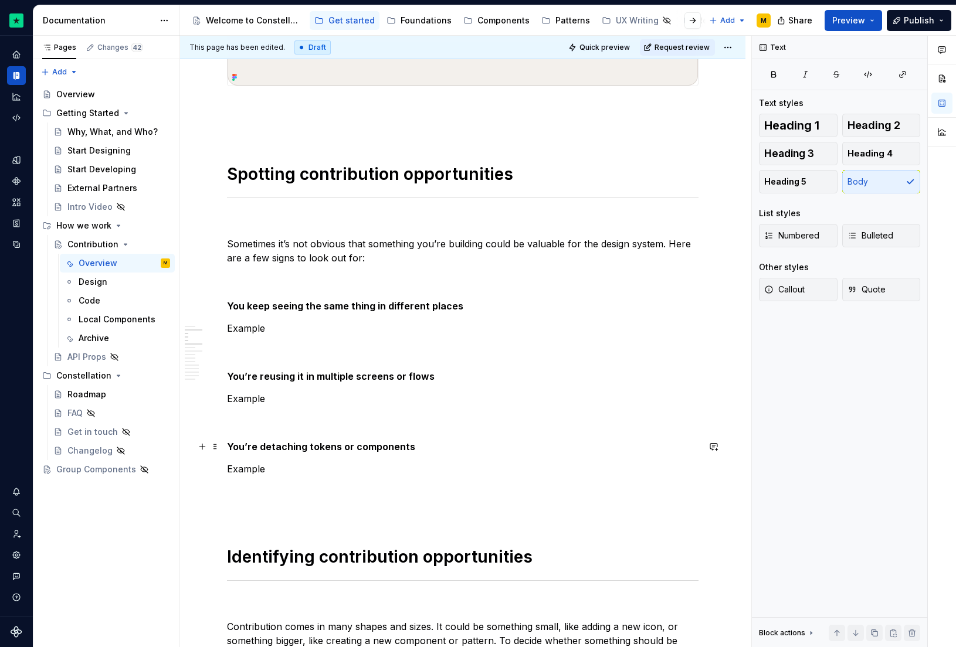
click at [256, 449] on strong "You’re detaching tokens or components" at bounding box center [321, 447] width 188 height 12
click at [595, 45] on span "Quick preview" at bounding box center [604, 47] width 50 height 9
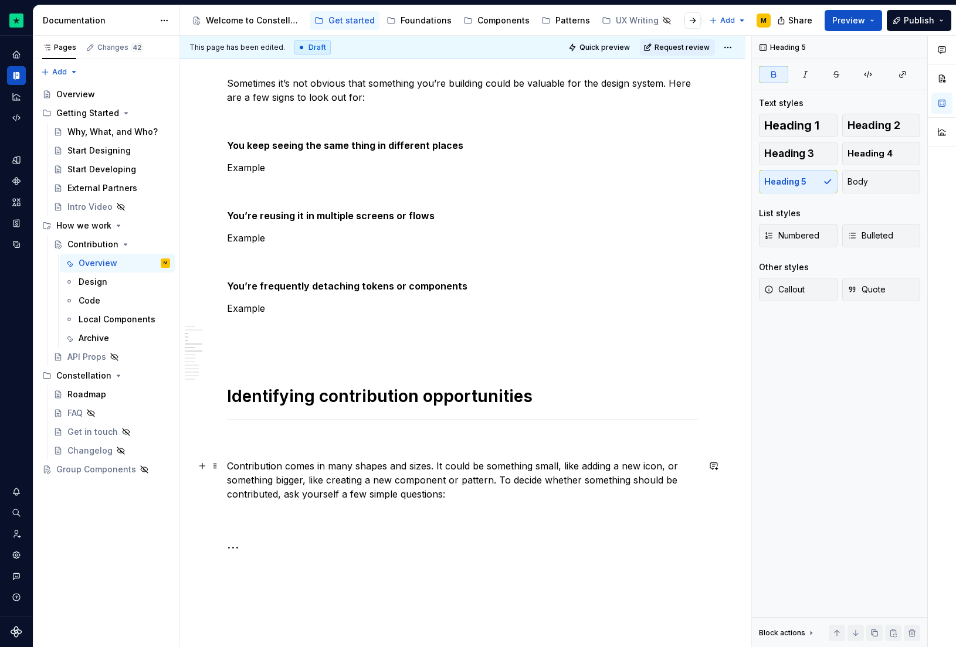
scroll to position [632, 0]
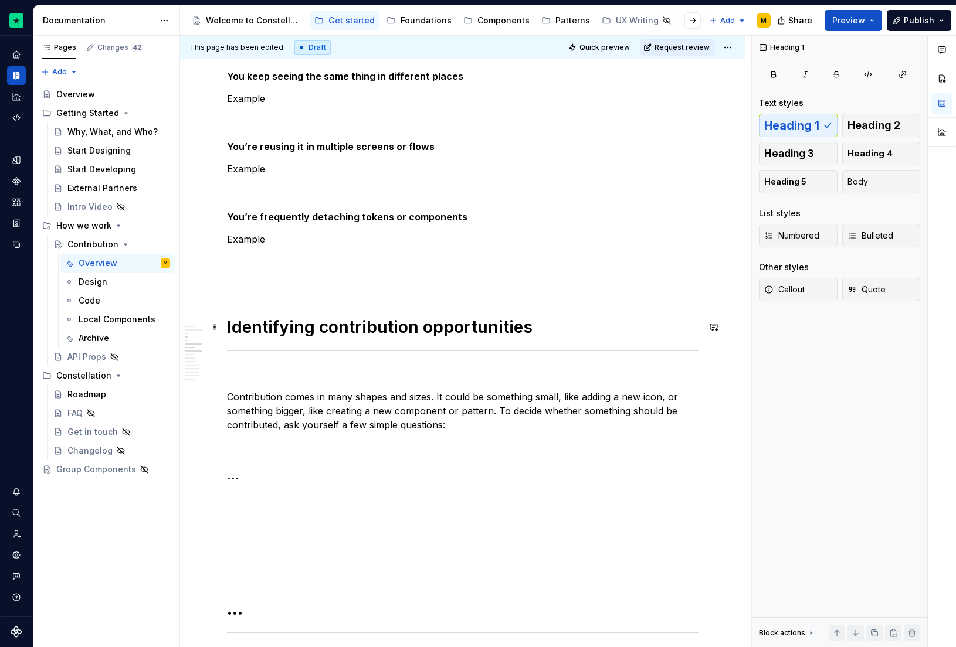
click at [323, 337] on h1 "Identifying contribution opportunities" at bounding box center [463, 327] width 472 height 21
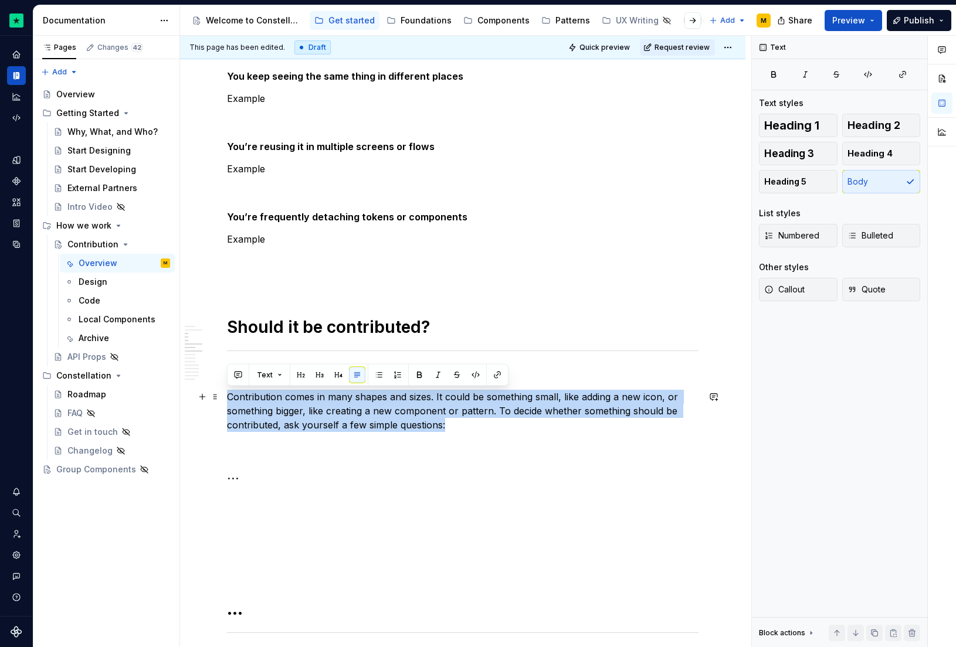
drag, startPoint x: 416, startPoint y: 417, endPoint x: 220, endPoint y: 395, distance: 197.2
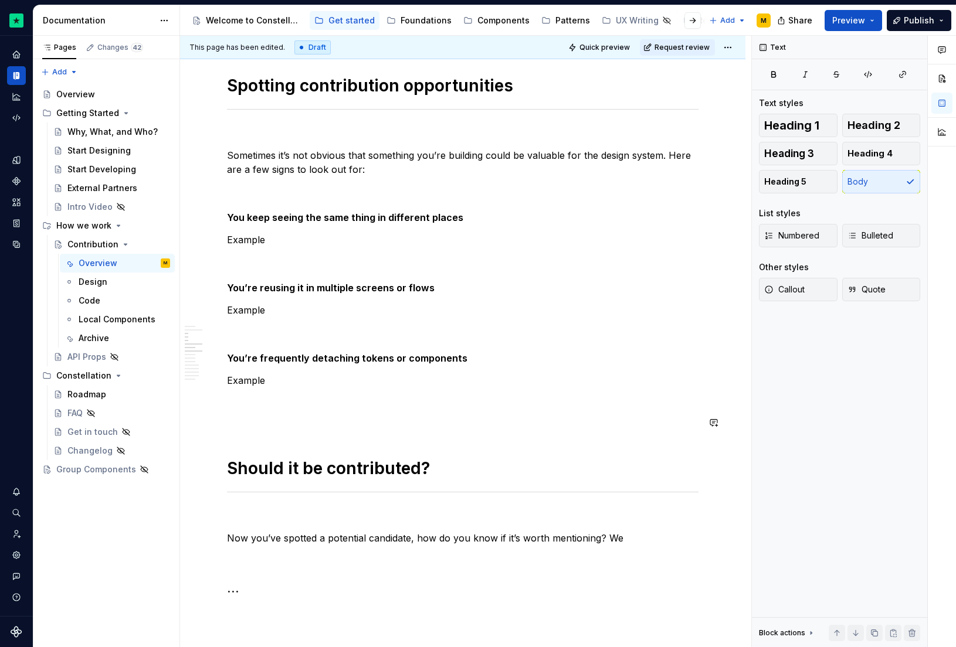
scroll to position [266, 0]
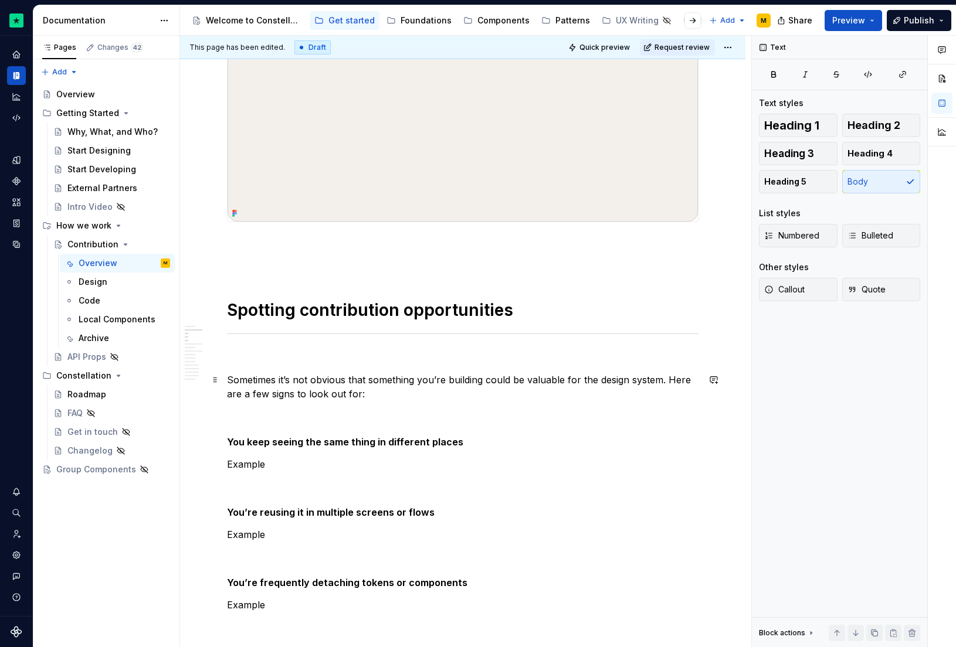
click at [367, 391] on p "Sometimes it’s not obvious that something you’re building could be valuable for…" at bounding box center [463, 387] width 472 height 28
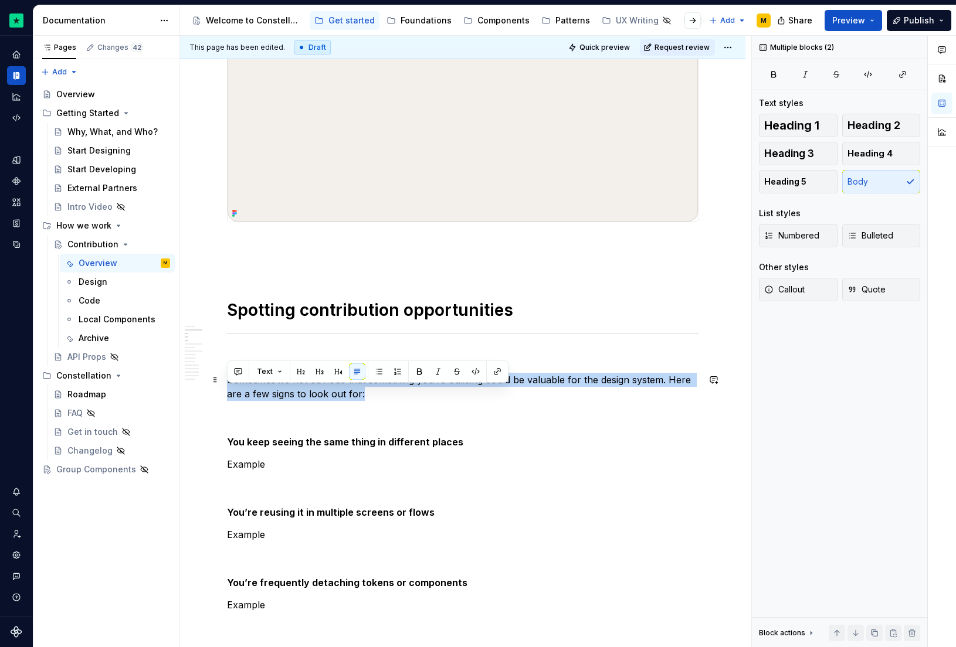
click at [367, 391] on p "Sometimes it’s not obvious that something you’re building could be valuable for…" at bounding box center [463, 387] width 472 height 28
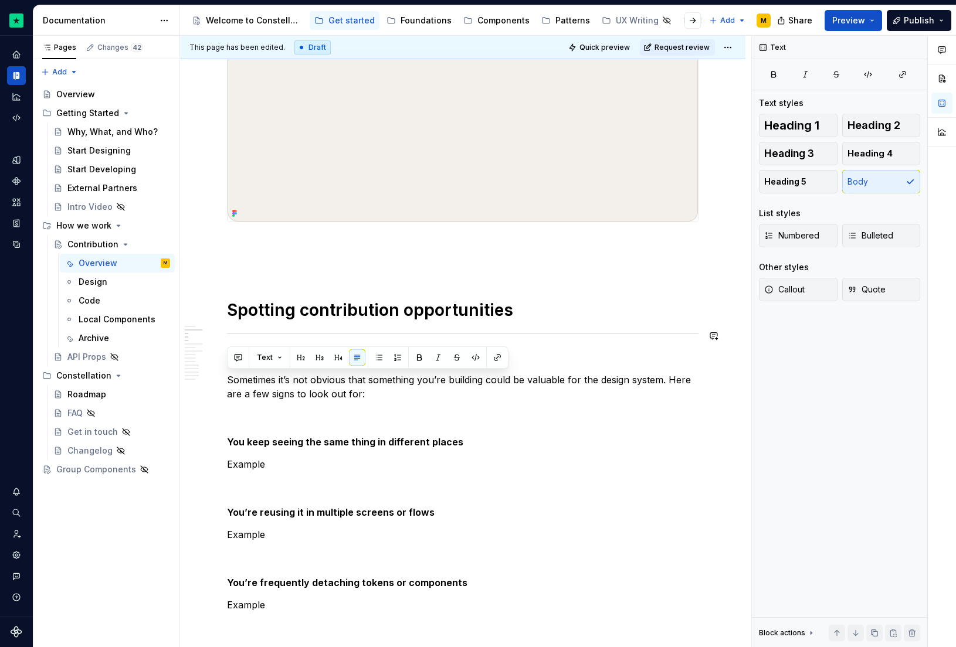
click at [439, 307] on h1 "Spotting contribution opportunities" at bounding box center [463, 310] width 472 height 21
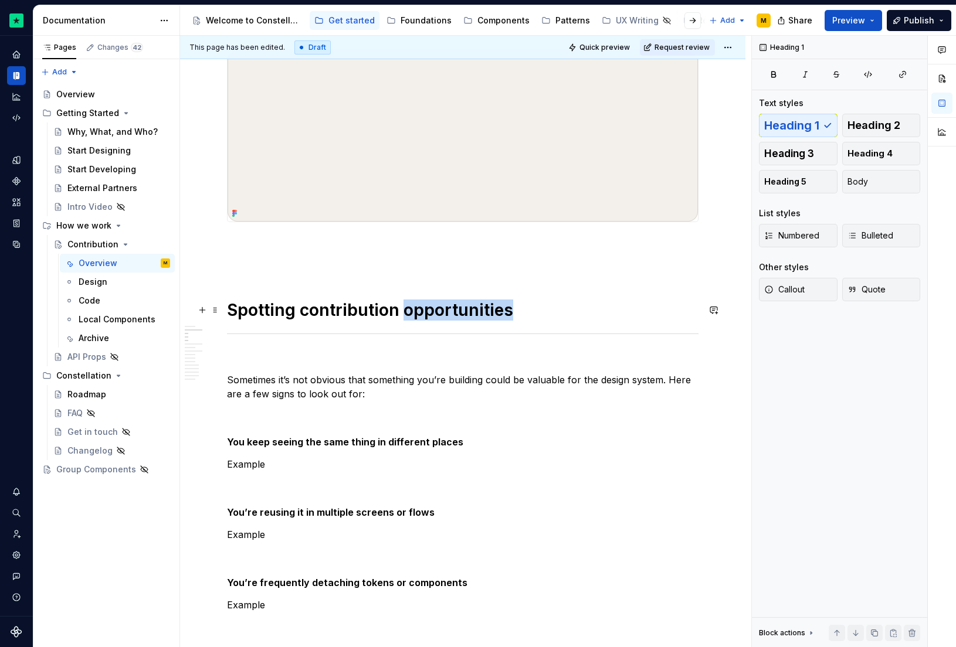
click at [439, 307] on h1 "Spotting contribution opportunities" at bounding box center [463, 310] width 472 height 21
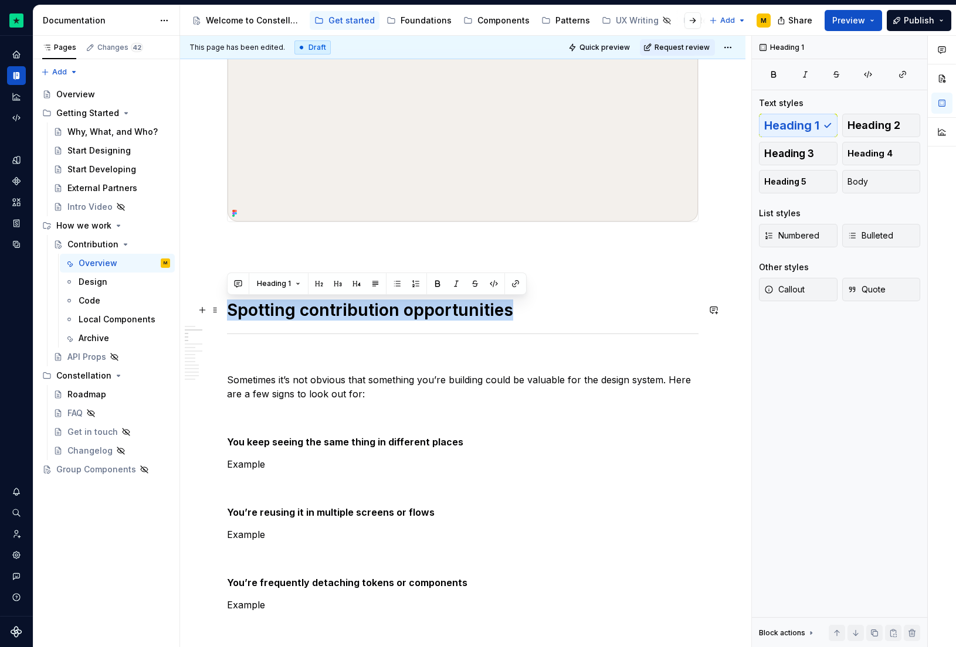
click at [439, 307] on h1 "Spotting contribution opportunities" at bounding box center [463, 310] width 472 height 21
copy h1 "Spotting contribution opportunities"
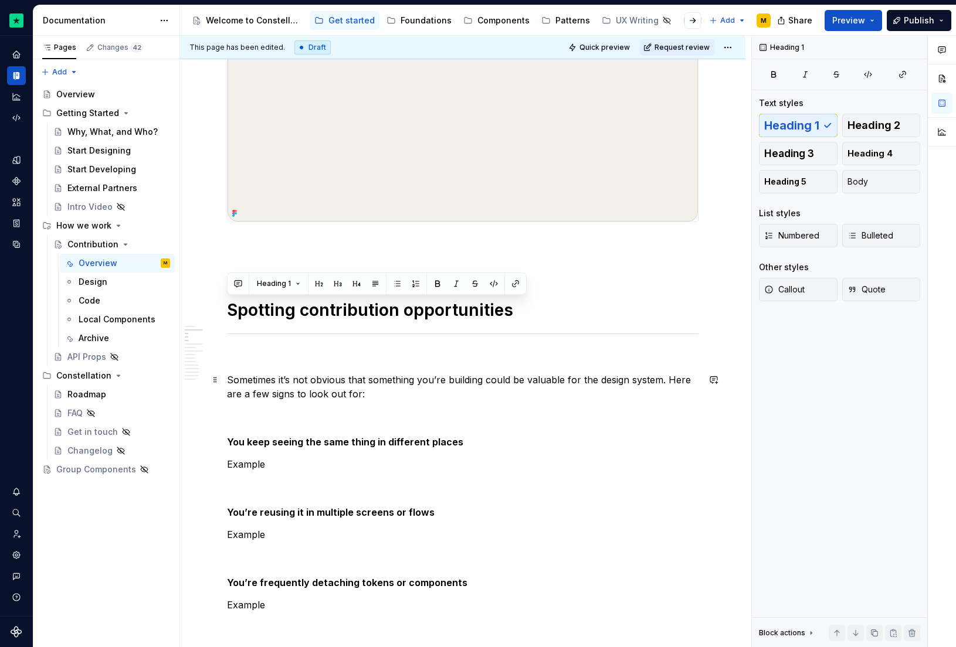
click at [316, 387] on p "Sometimes it’s not obvious that something you’re building could be valuable for…" at bounding box center [463, 387] width 472 height 28
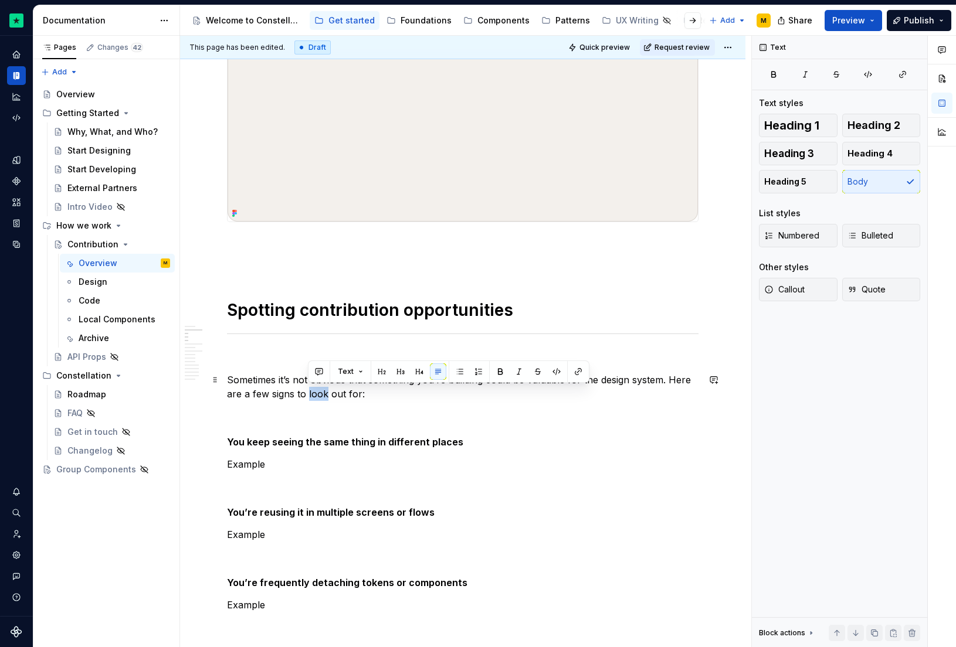
click at [316, 387] on p "Sometimes it’s not obvious that something you’re building could be valuable for…" at bounding box center [463, 387] width 472 height 28
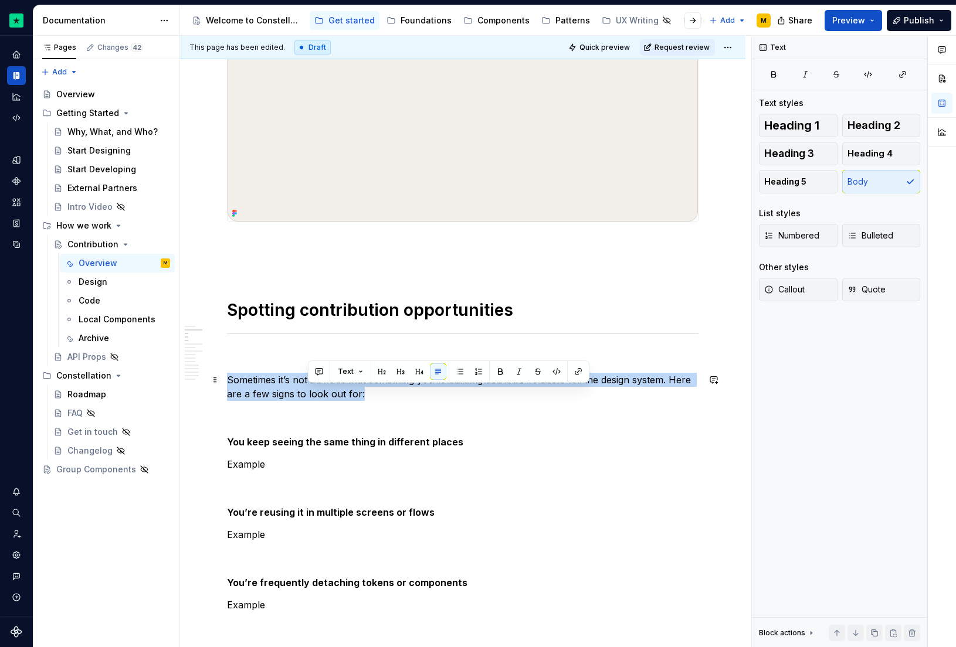
click at [316, 387] on p "Sometimes it’s not obvious that something you’re building could be valuable for…" at bounding box center [463, 387] width 472 height 28
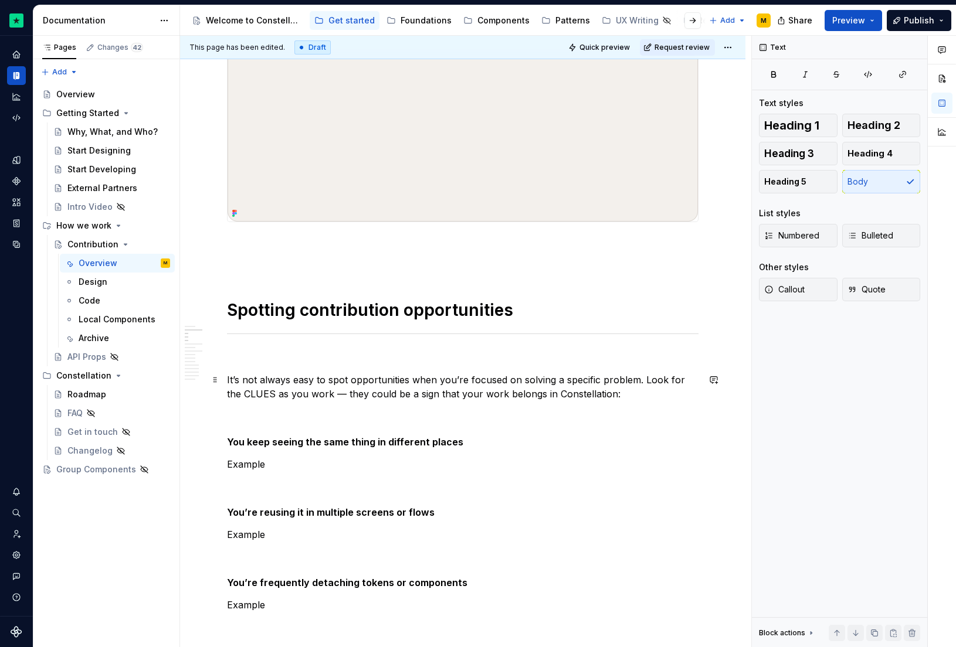
click at [326, 397] on p "It’s not always easy to spot opportunities when you’re focused on solving a spe…" at bounding box center [463, 387] width 472 height 28
click at [249, 395] on p "It’s not always easy to spot opportunities when you’re focused on solving a spe…" at bounding box center [463, 387] width 472 height 28
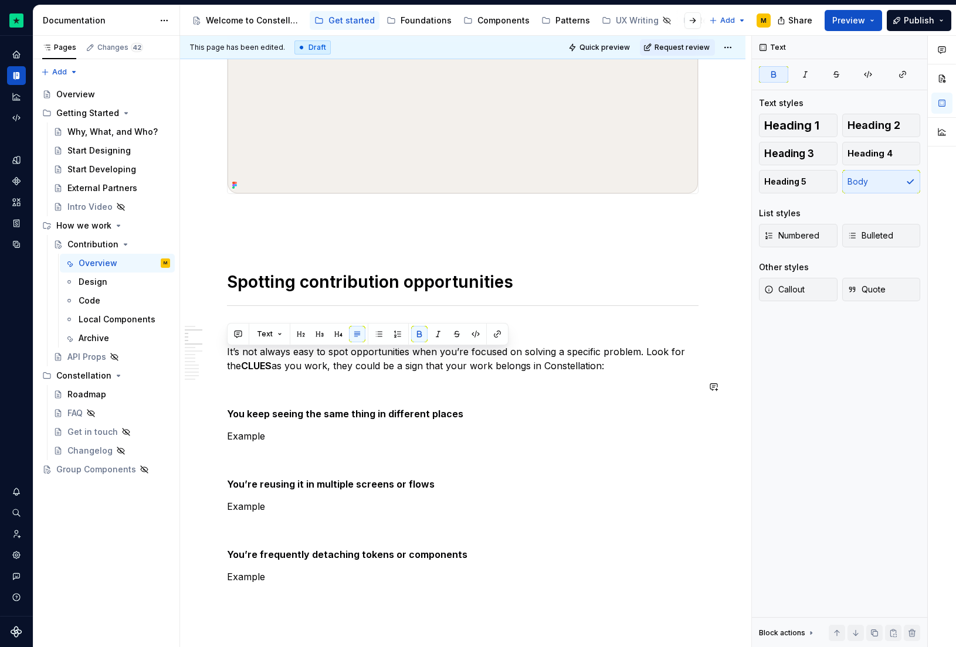
scroll to position [346, 0]
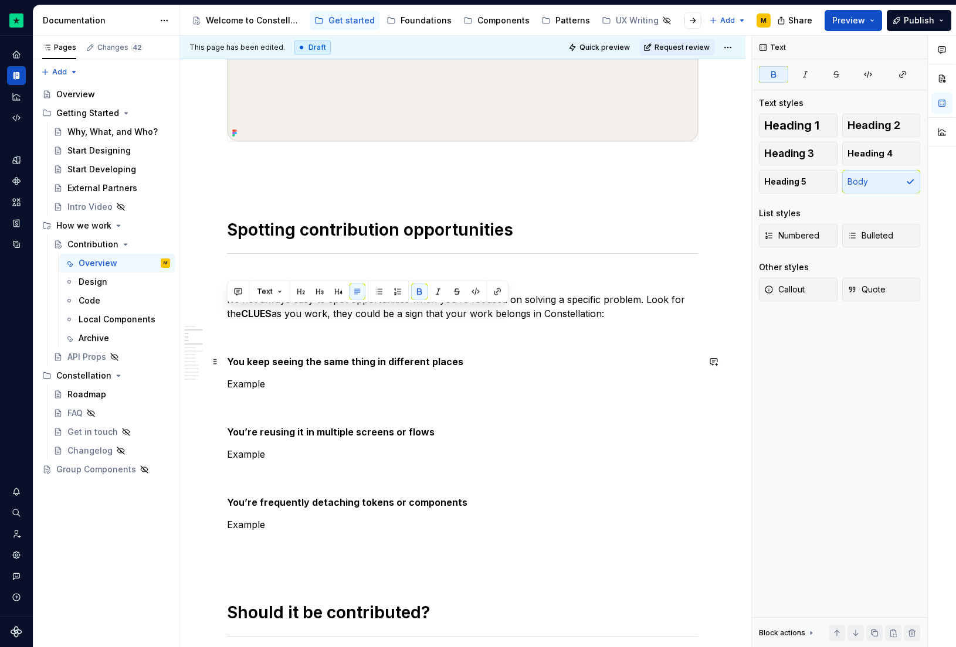
click at [236, 366] on strong "You keep seeing the same thing in different places" at bounding box center [345, 362] width 236 height 12
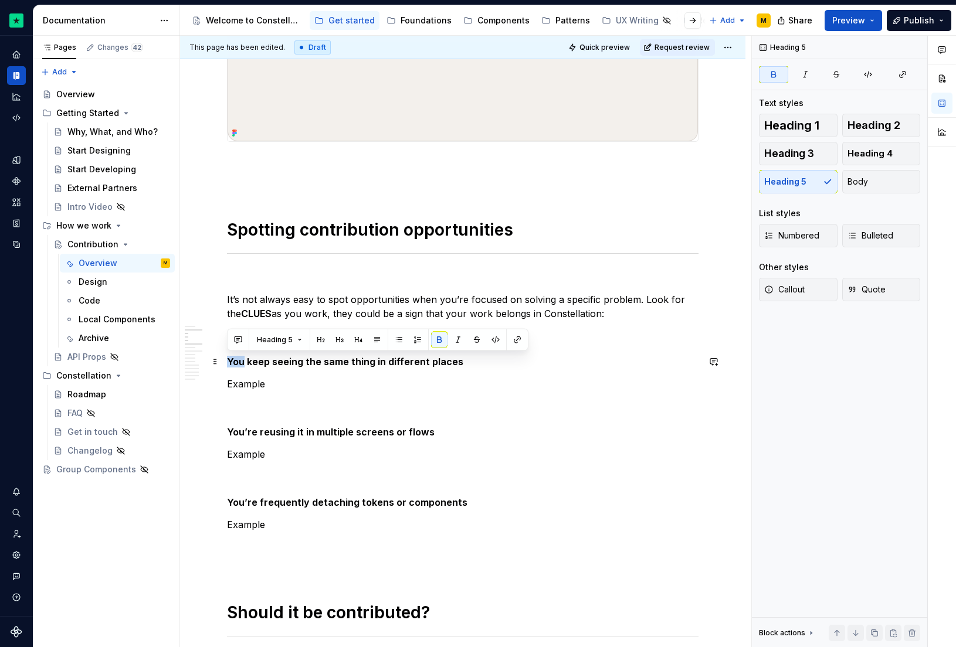
click at [236, 366] on strong "You keep seeing the same thing in different places" at bounding box center [345, 362] width 236 height 12
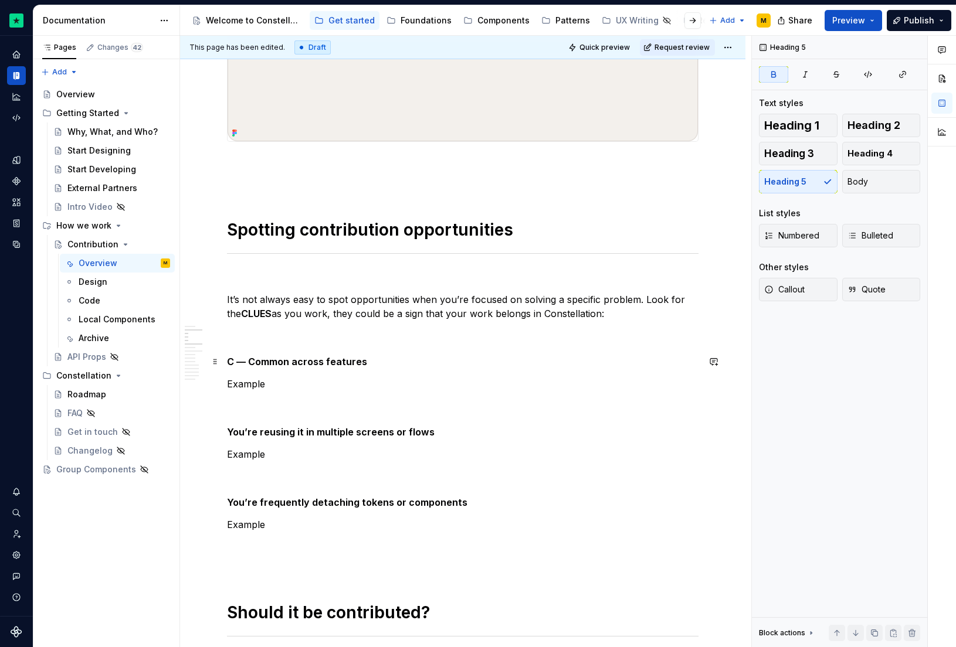
click at [245, 361] on strong "C — Common across features" at bounding box center [297, 362] width 140 height 12
click at [245, 389] on p "Example" at bounding box center [463, 384] width 472 height 14
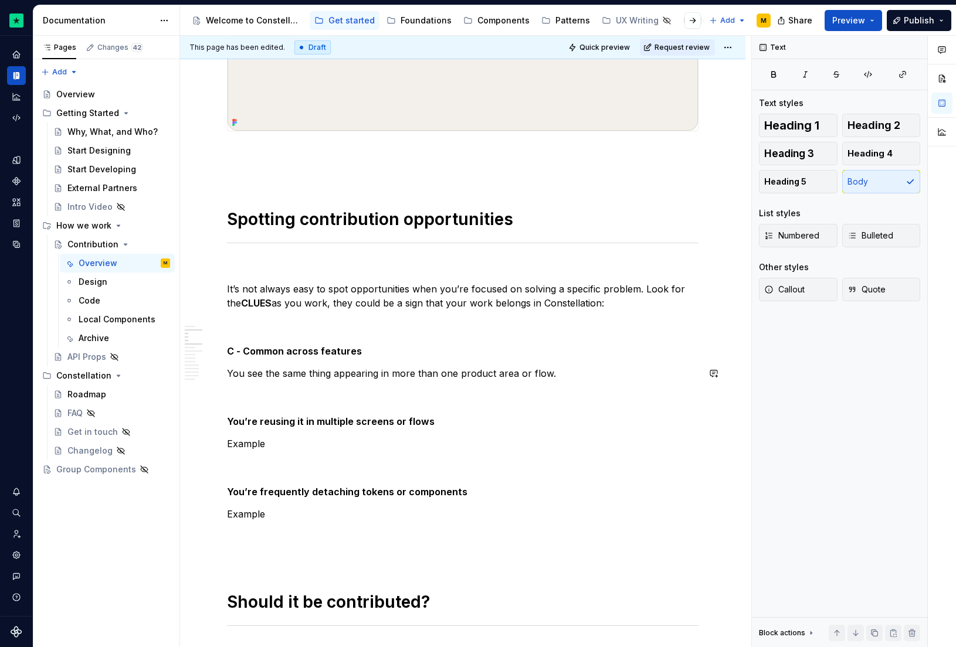
scroll to position [370, 0]
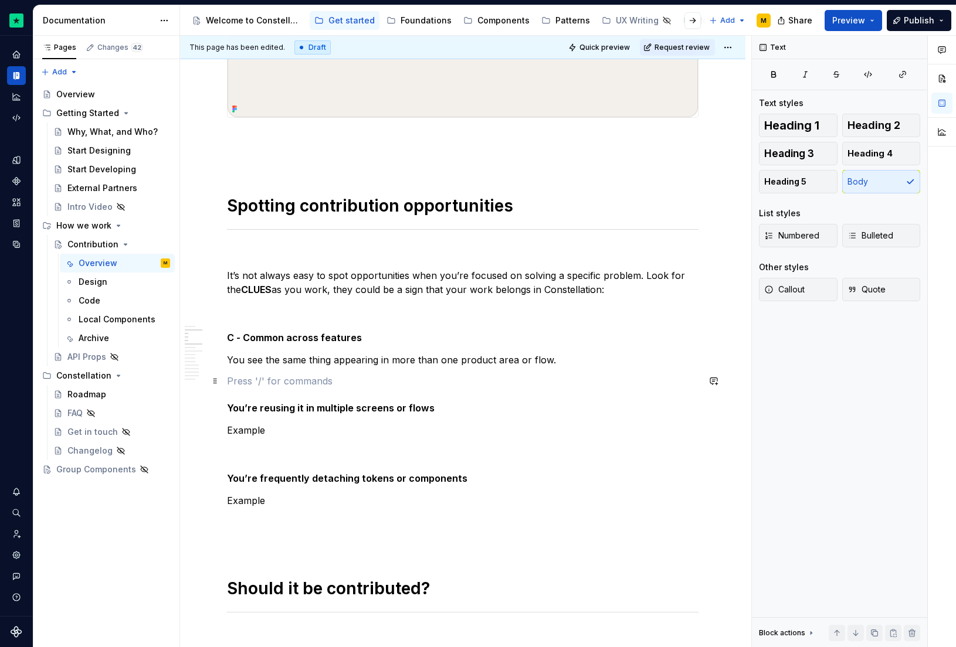
click at [254, 387] on p at bounding box center [463, 381] width 472 height 14
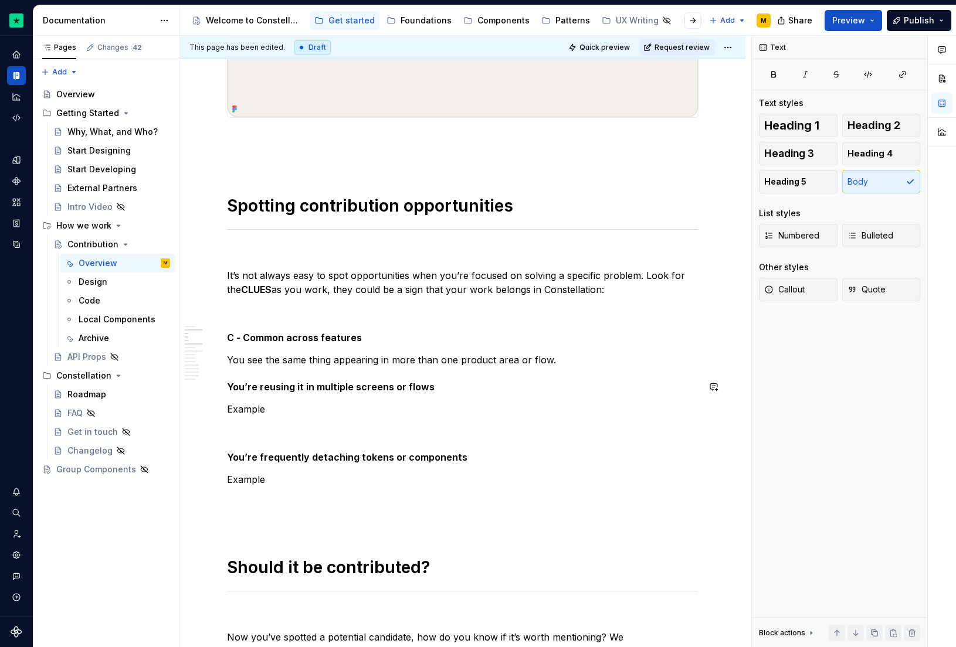
click at [269, 393] on button "Text" at bounding box center [270, 387] width 36 height 16
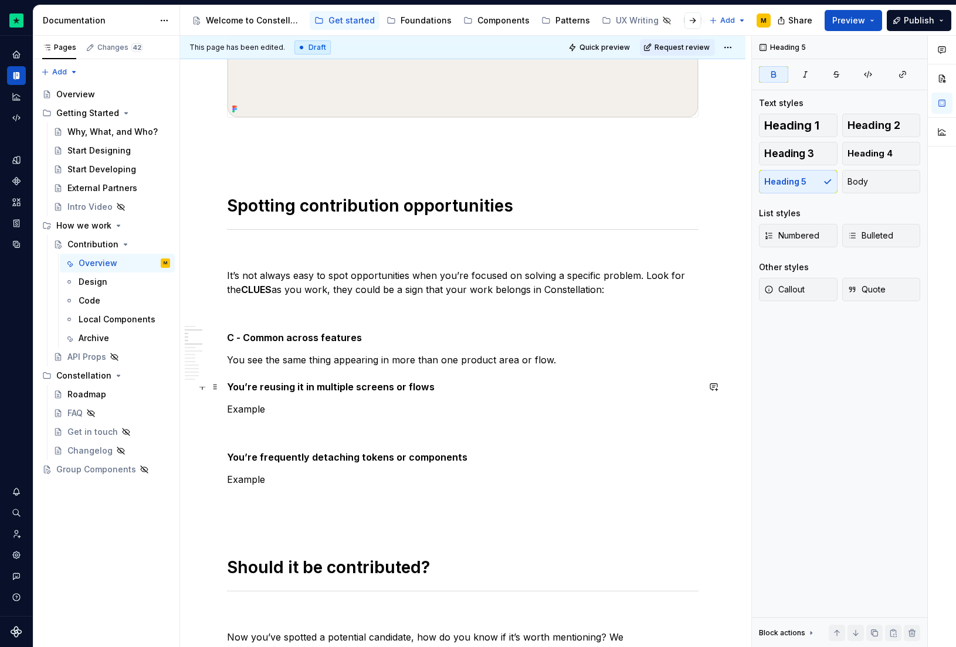
click at [256, 392] on strong "You’re reusing it in multiple screens or flows" at bounding box center [331, 387] width 208 height 12
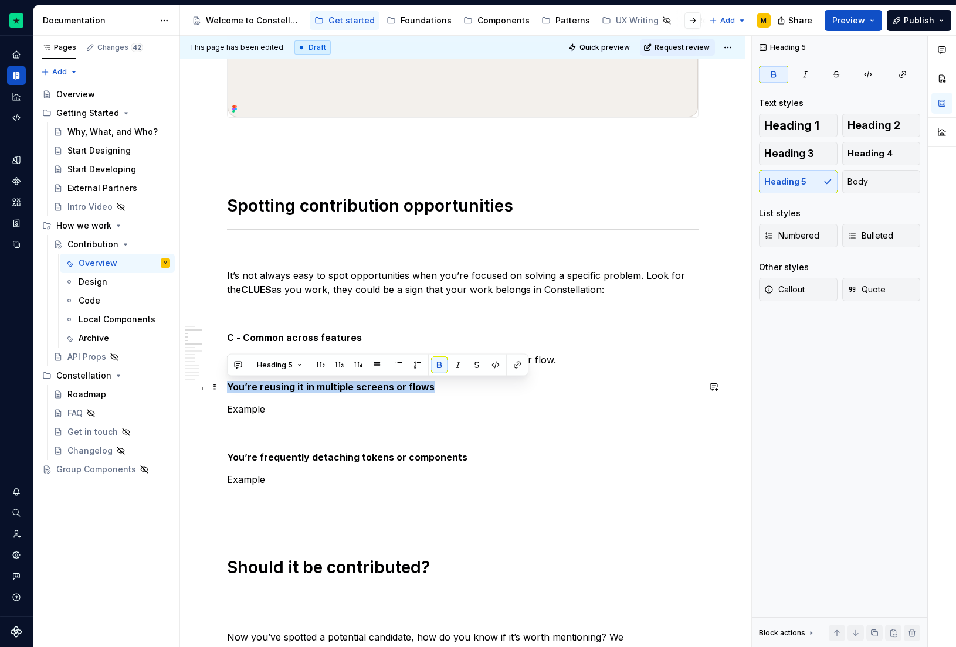
click at [256, 392] on strong "You’re reusing it in multiple screens or flows" at bounding box center [331, 387] width 208 height 12
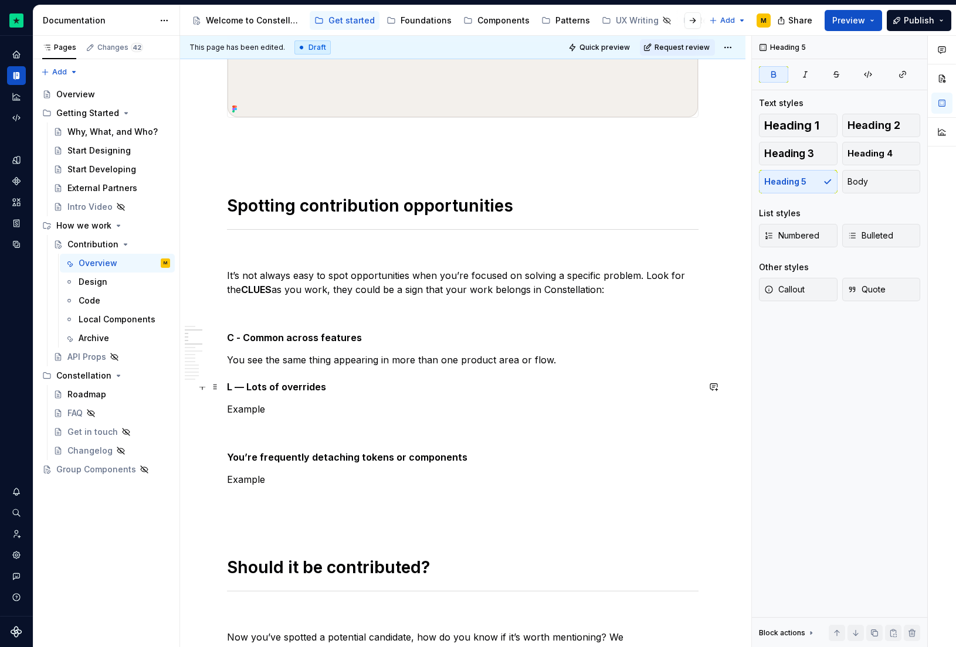
click at [240, 386] on strong "L — Lots of overrides" at bounding box center [276, 387] width 99 height 12
click at [256, 414] on p "Example" at bounding box center [463, 409] width 472 height 14
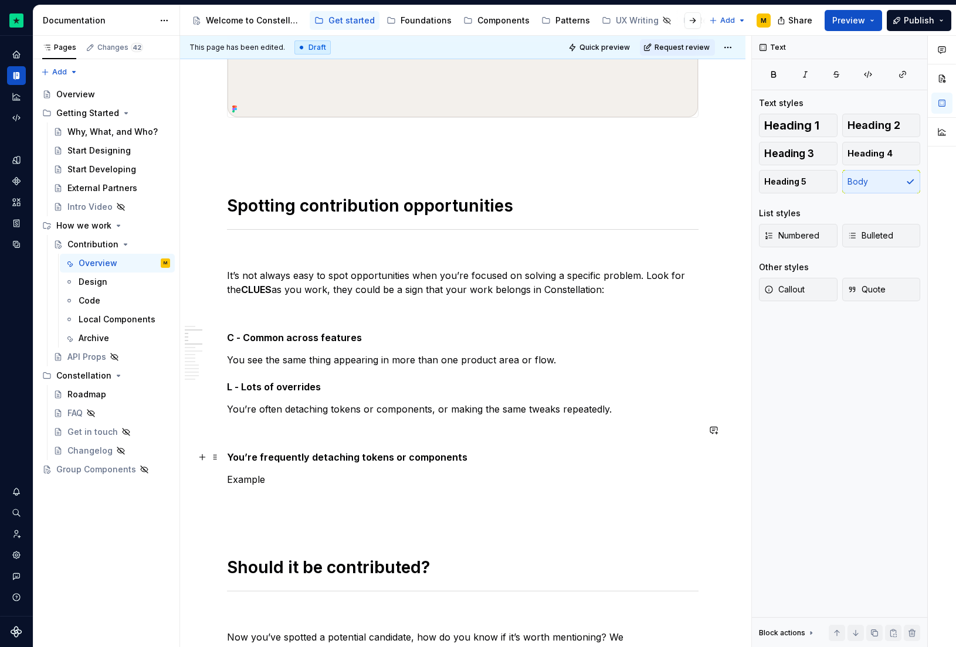
click at [241, 456] on strong "You’re frequently detaching tokens or components" at bounding box center [347, 458] width 240 height 12
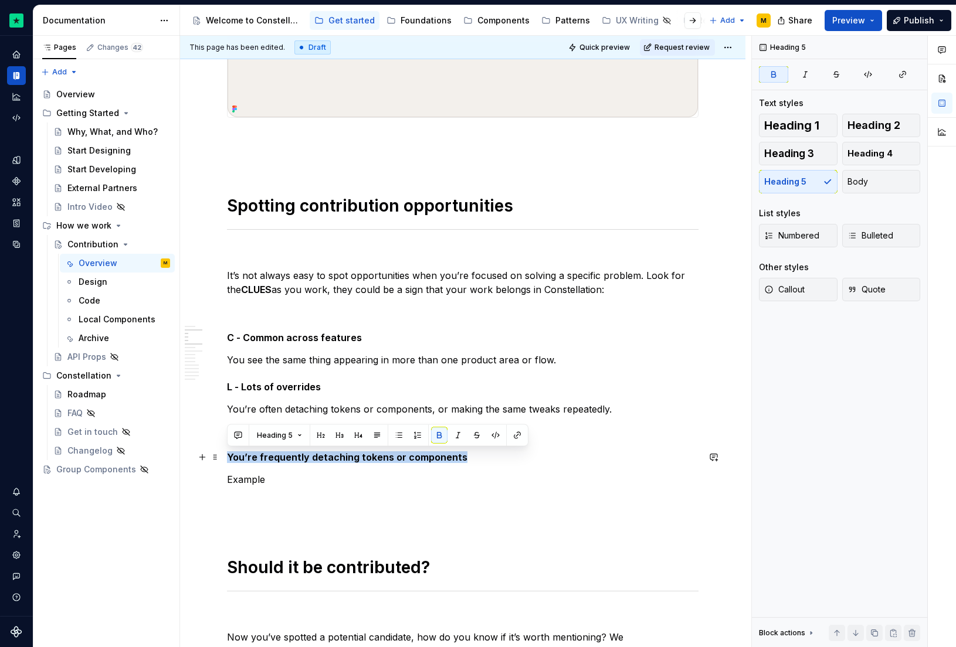
click at [241, 456] on strong "You’re frequently detaching tokens or components" at bounding box center [347, 458] width 240 height 12
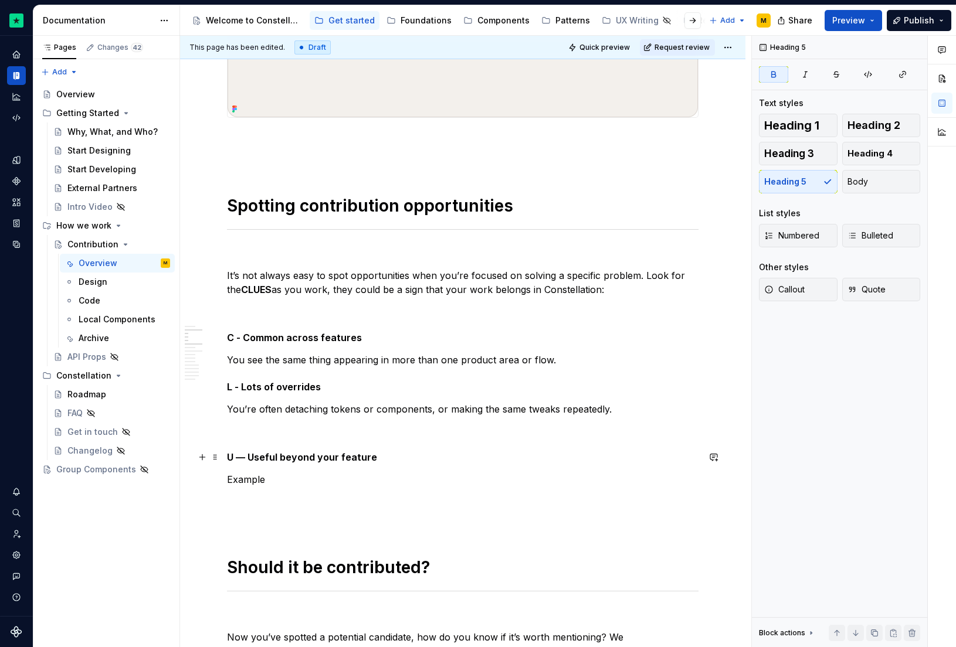
click at [243, 456] on strong "U — Useful beyond your feature" at bounding box center [302, 458] width 150 height 12
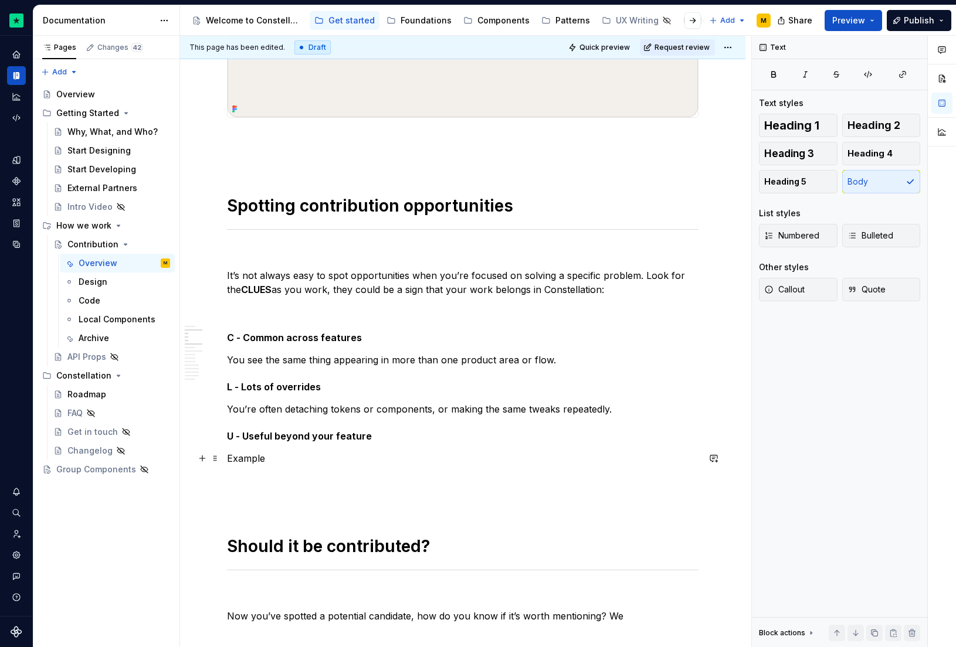
click at [235, 457] on p "Example" at bounding box center [463, 459] width 472 height 14
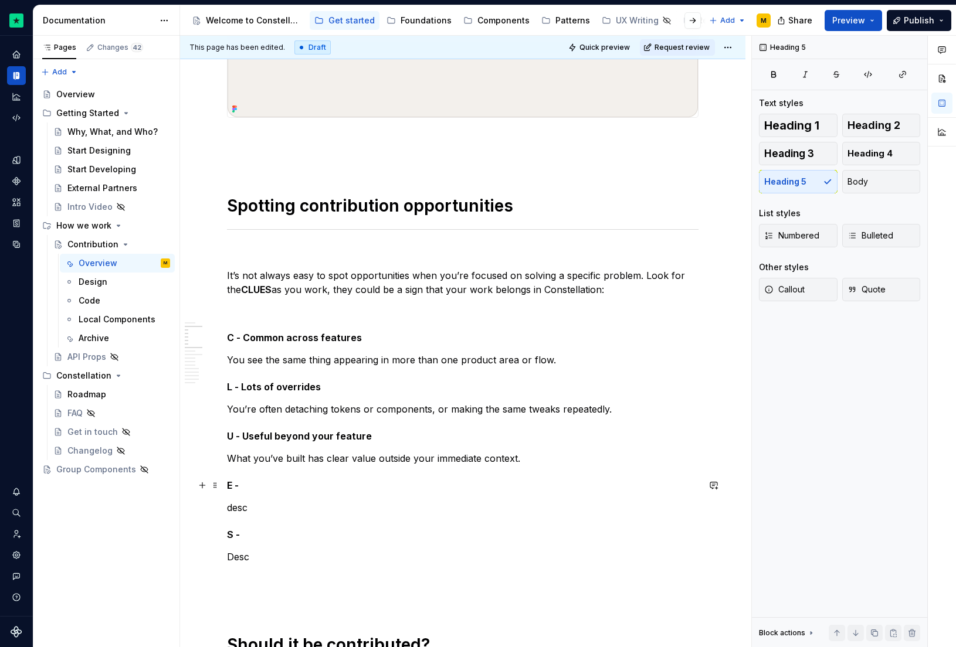
click at [302, 482] on h5 "E -" at bounding box center [463, 486] width 472 height 12
click at [281, 534] on h5 "S -" at bounding box center [463, 535] width 472 height 12
click at [314, 539] on h5 "S - Strengthens foundations" at bounding box center [463, 535] width 472 height 12
click at [262, 504] on p "desc" at bounding box center [463, 508] width 472 height 14
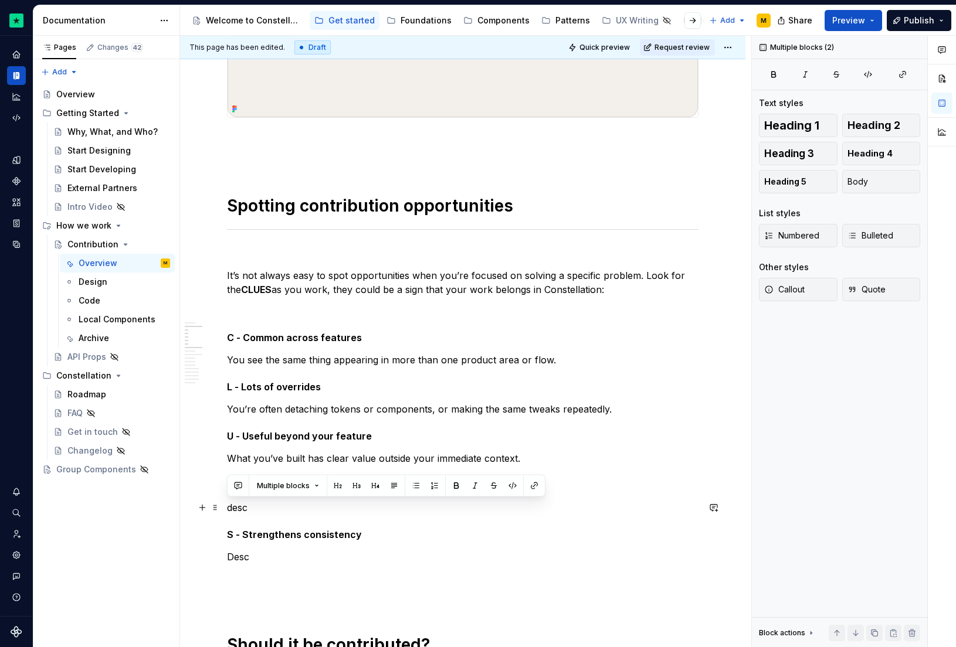
click at [262, 504] on p "desc" at bounding box center [463, 508] width 472 height 14
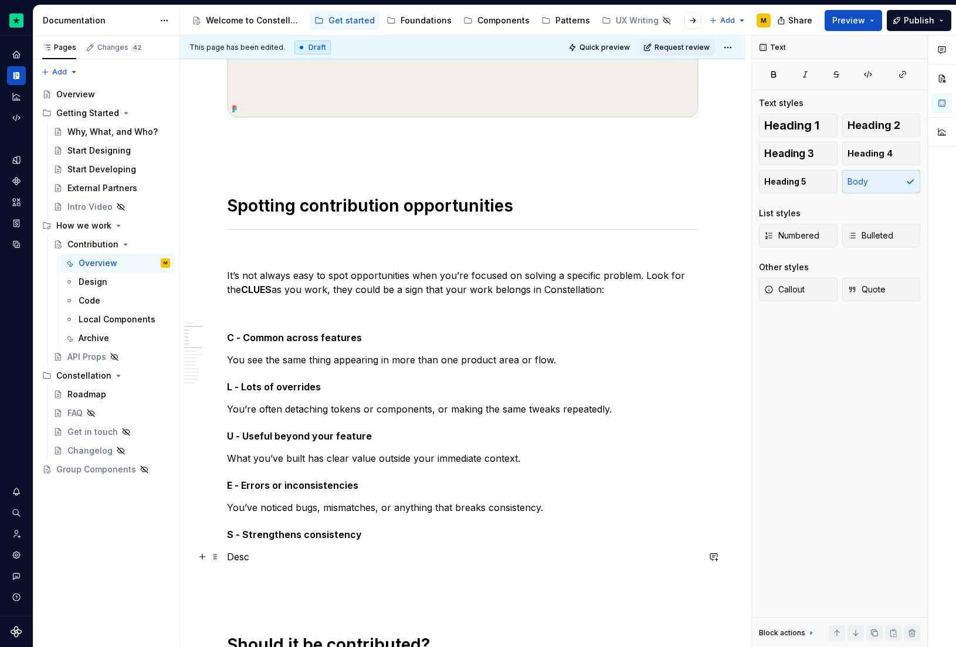
click at [253, 550] on p "Desc" at bounding box center [463, 557] width 472 height 14
click at [606, 45] on span "Quick preview" at bounding box center [604, 47] width 50 height 9
type textarea "*"
